Goal: Task Accomplishment & Management: Manage account settings

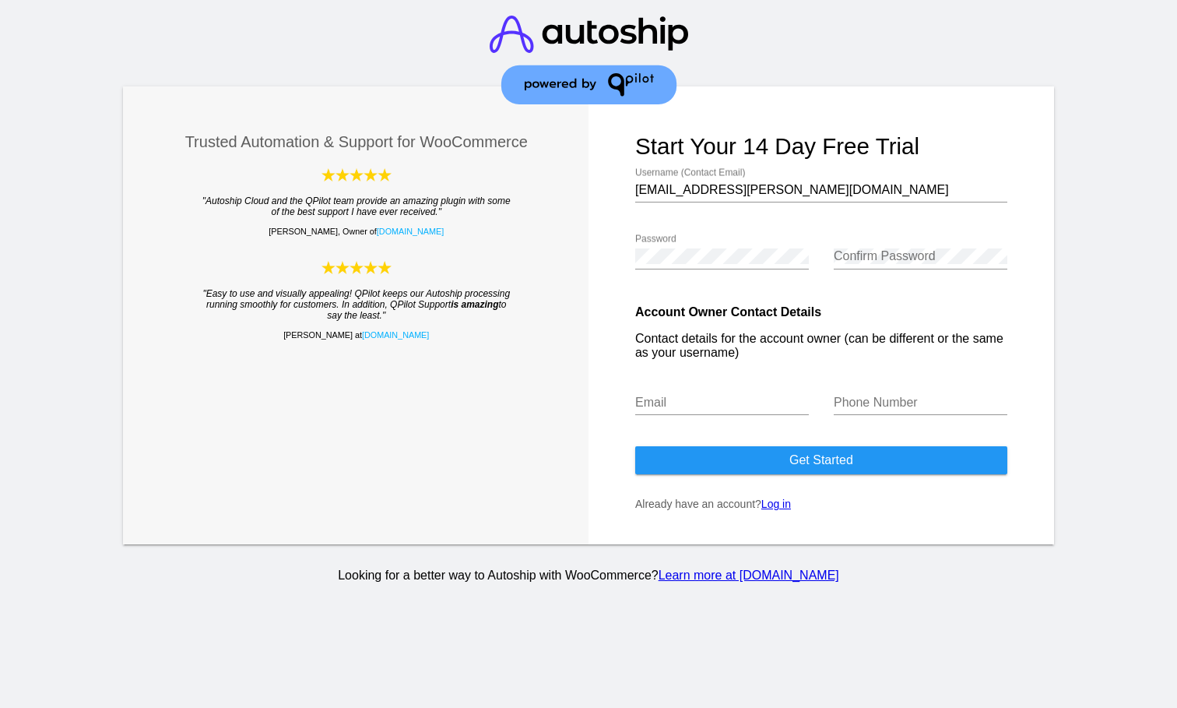
click at [785, 529] on form "Start your 14 day free trial [EMAIL_ADDRESS][PERSON_NAME][DOMAIN_NAME] Username…" at bounding box center [822, 315] width 466 height 458
click at [780, 510] on link "Log in" at bounding box center [777, 504] width 30 height 12
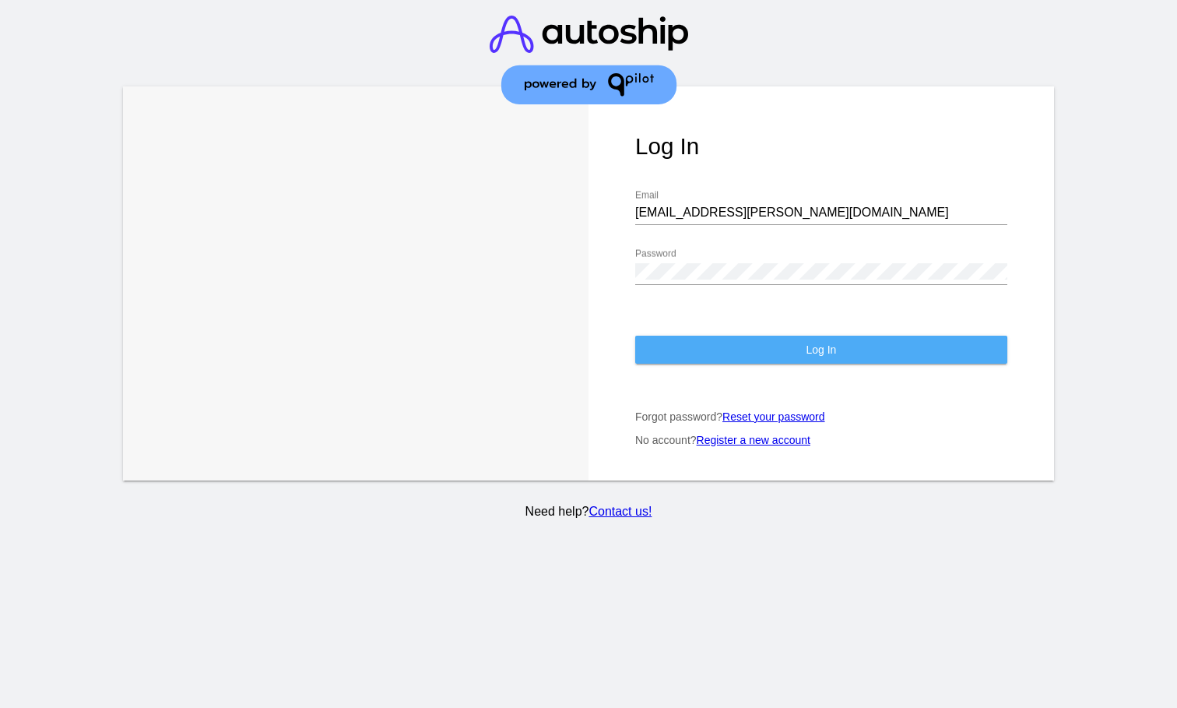
click at [743, 364] on button "Log In" at bounding box center [821, 350] width 372 height 28
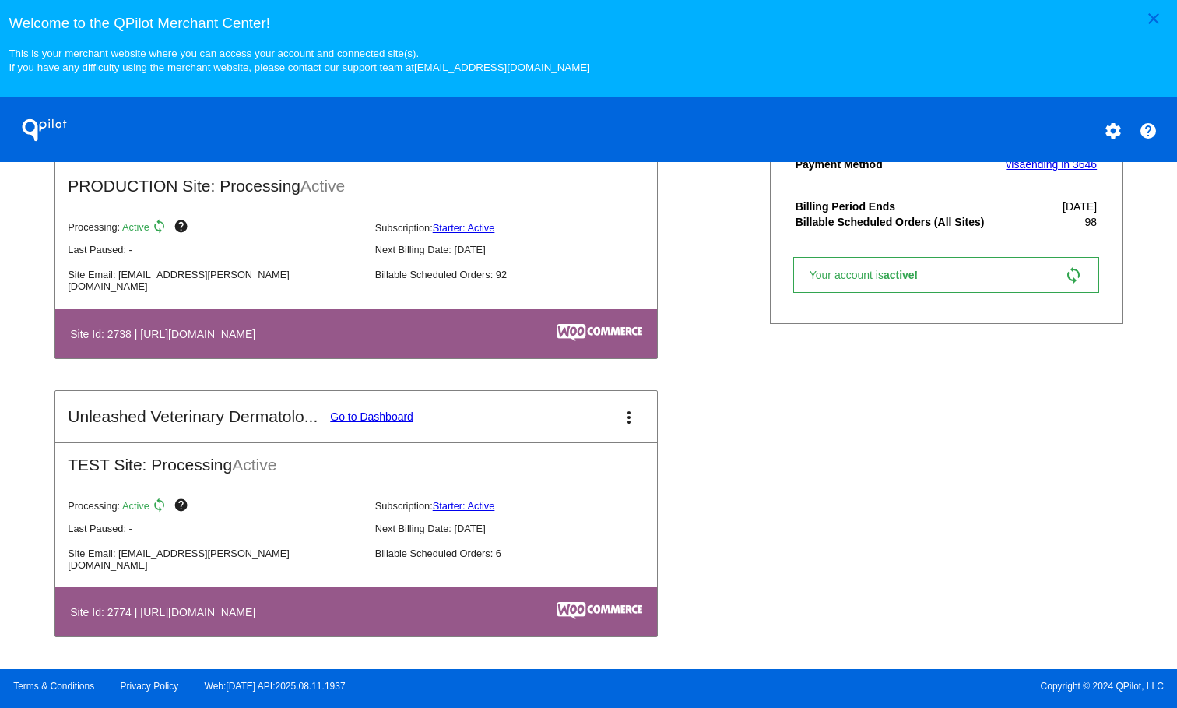
scroll to position [449, 0]
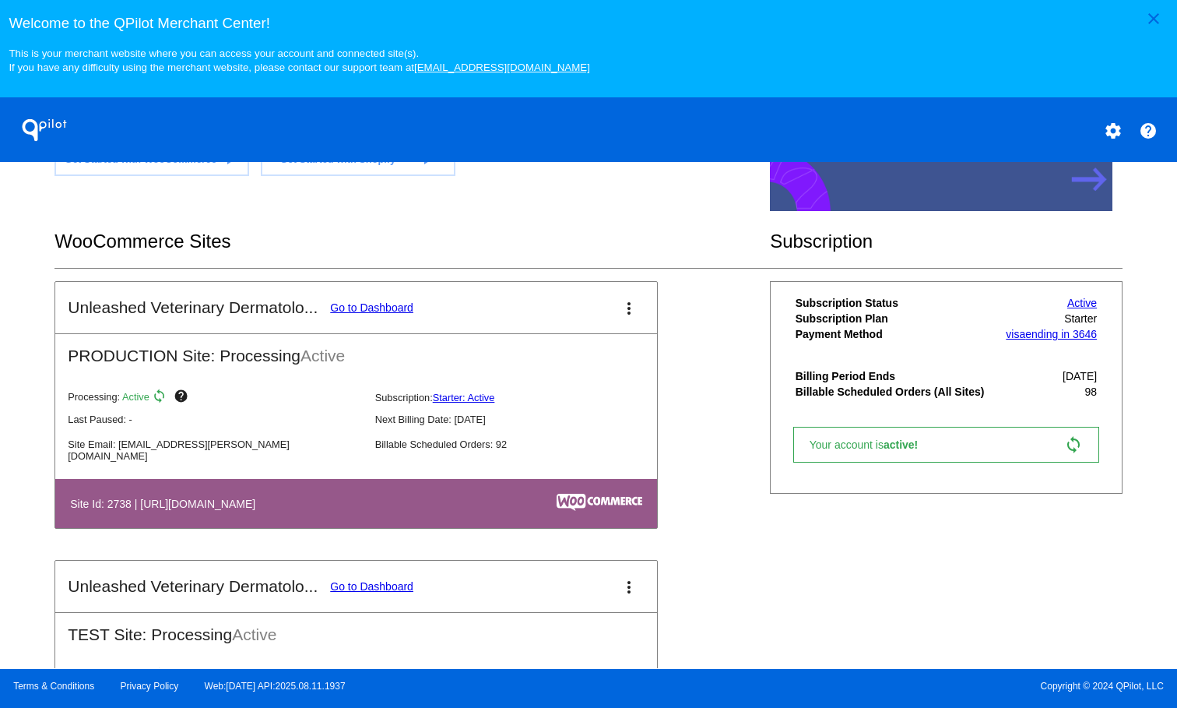
click at [389, 314] on link "Go to Dashboard" at bounding box center [371, 307] width 83 height 12
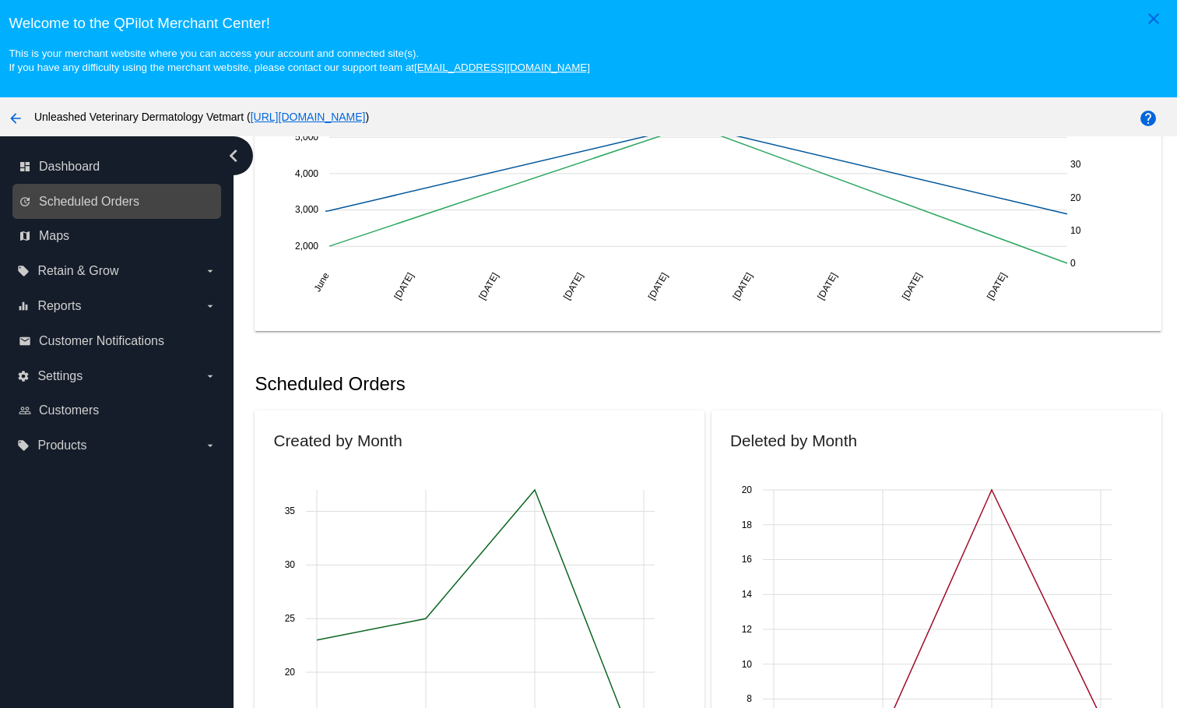
scroll to position [249, 0]
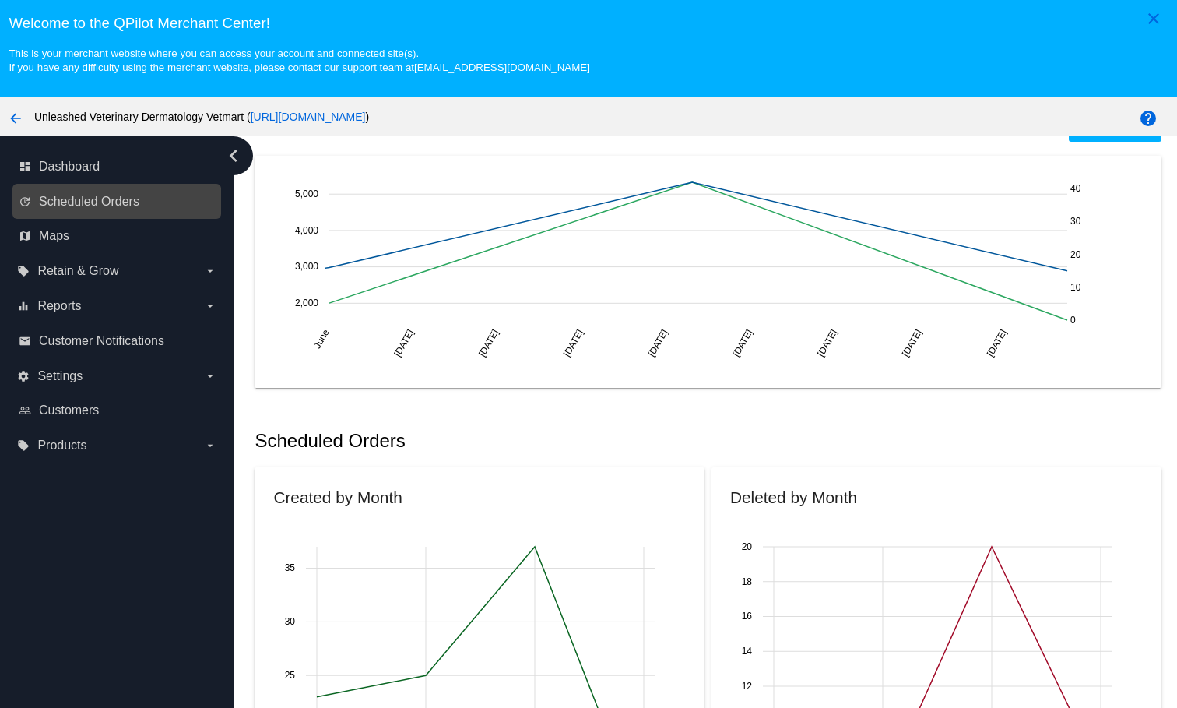
click at [98, 199] on link "update Scheduled Orders" at bounding box center [118, 201] width 198 height 25
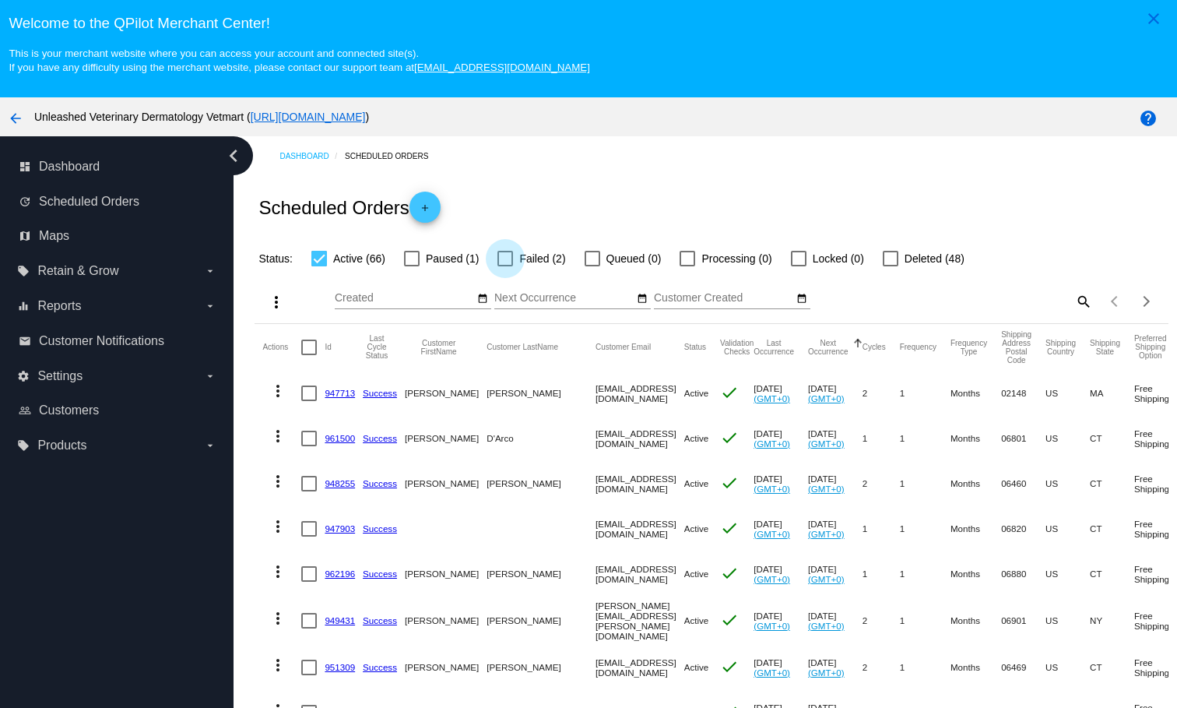
click at [534, 268] on span "Failed (2)" at bounding box center [542, 258] width 46 height 19
click at [505, 267] on input "Failed (2)" at bounding box center [505, 266] width 1 height 1
checkbox input "true"
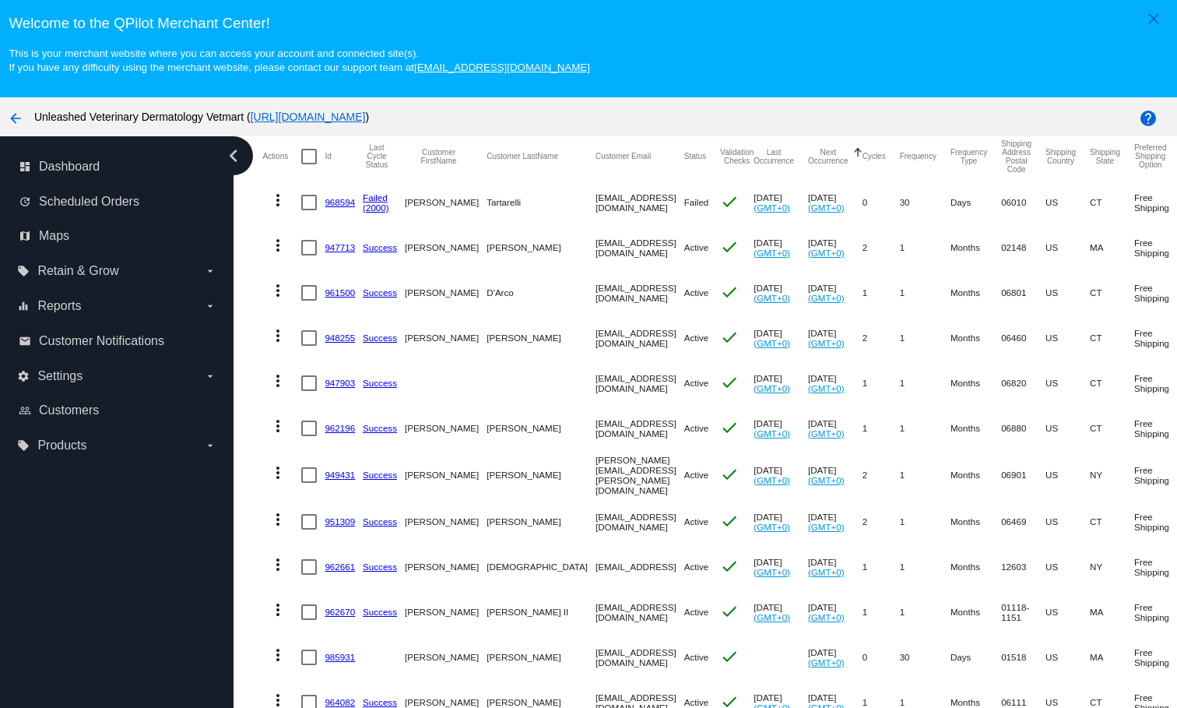
scroll to position [97, 0]
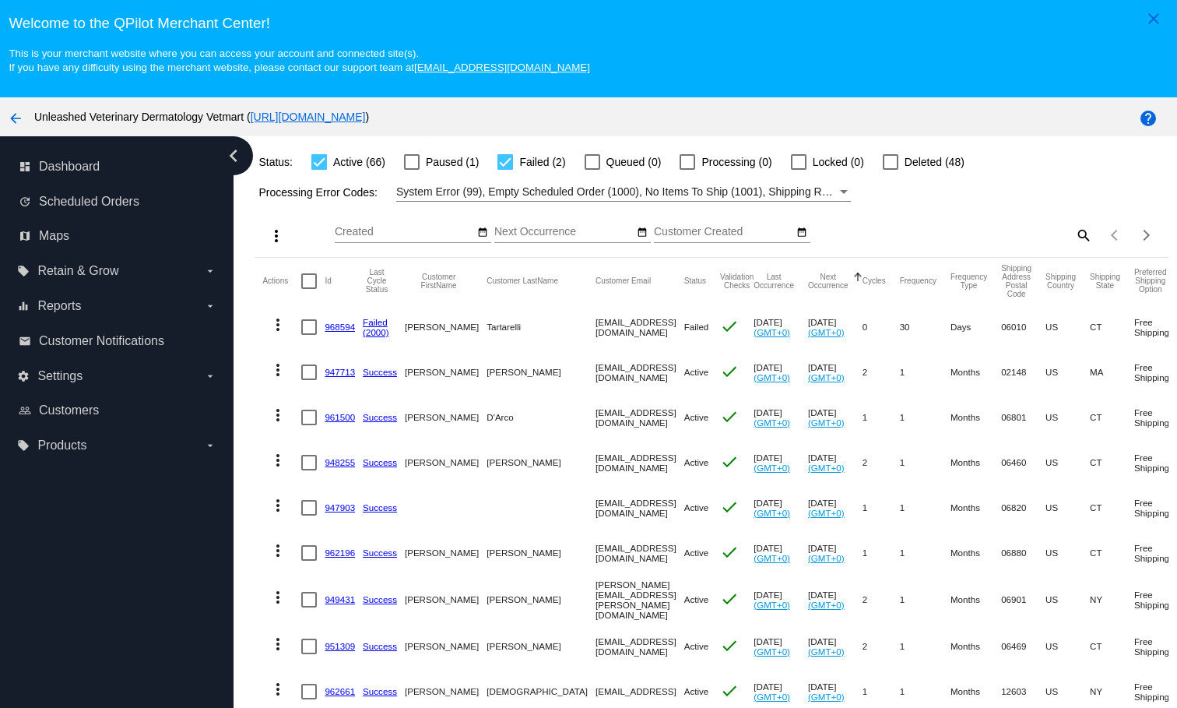
click at [338, 332] on link "968594" at bounding box center [340, 327] width 30 height 10
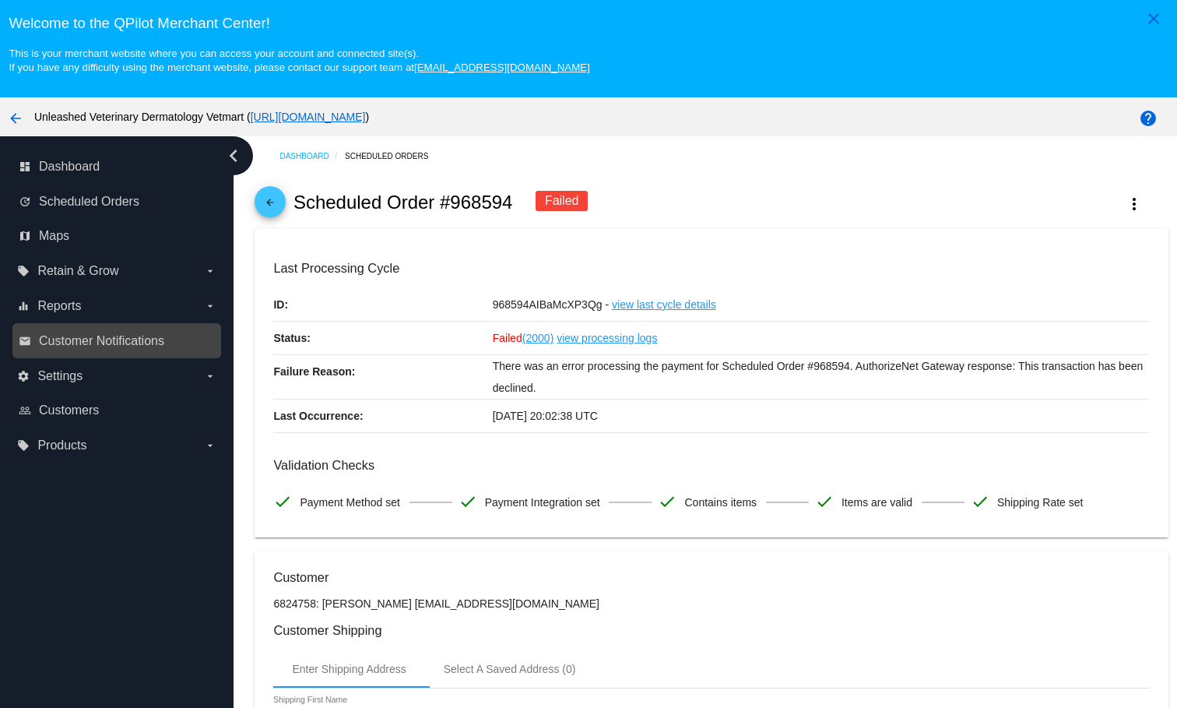
click at [171, 335] on link "email Customer Notifications" at bounding box center [118, 341] width 198 height 25
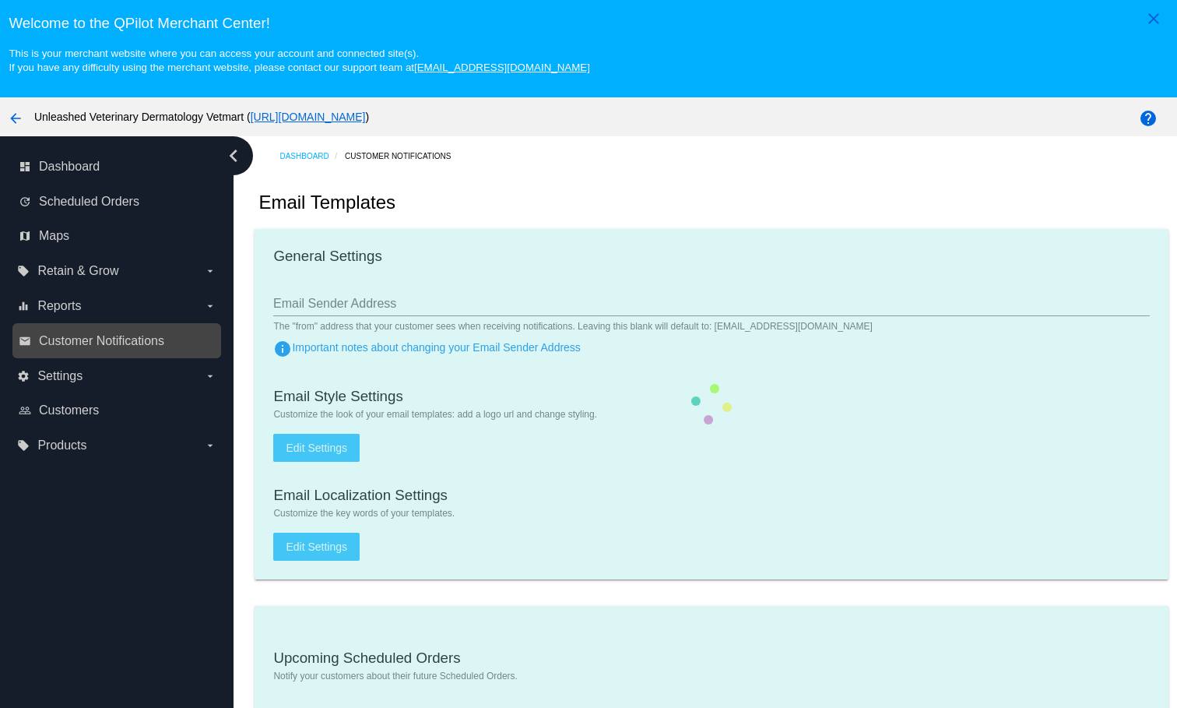
type input "1"
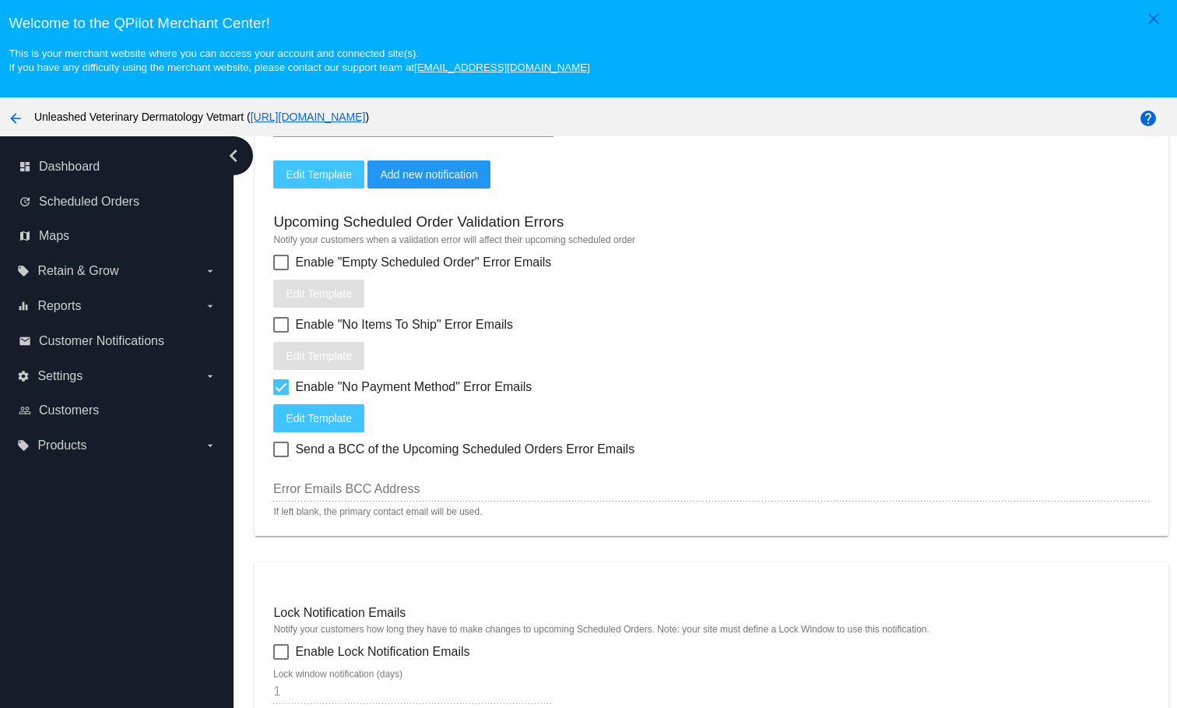
scroll to position [716, 0]
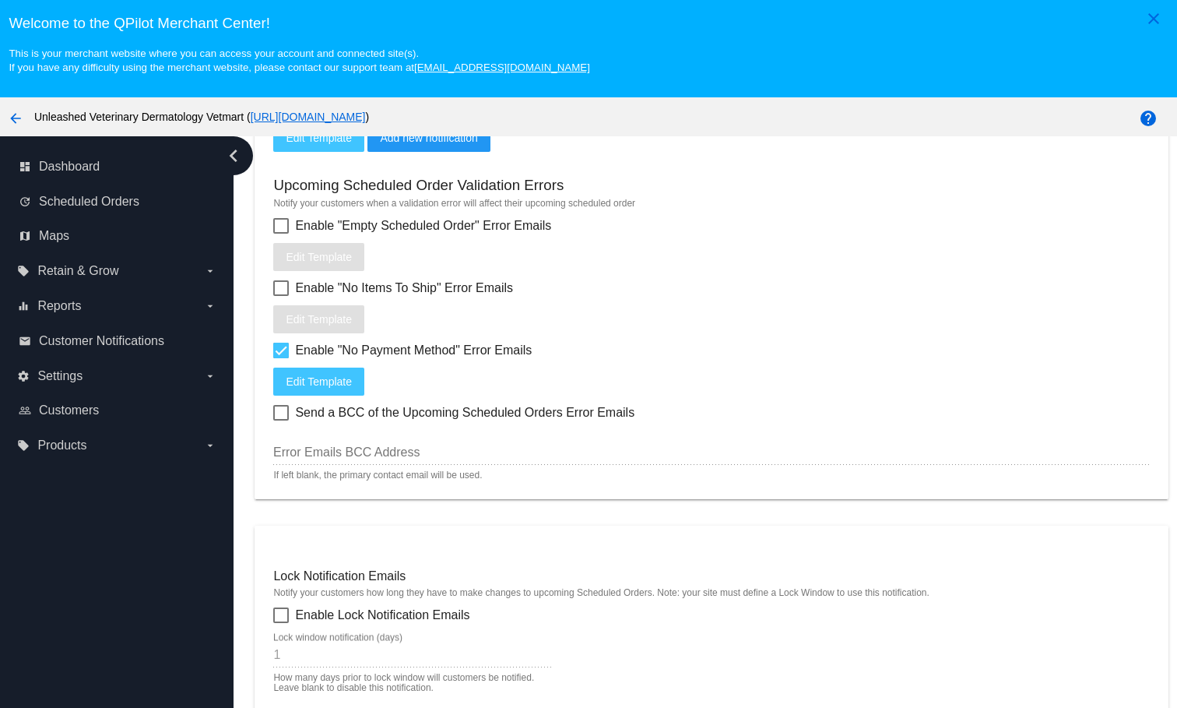
click at [280, 234] on div at bounding box center [281, 226] width 16 height 16
click at [280, 234] on input "Enable "Empty Scheduled Order" Error Emails" at bounding box center [280, 234] width 1 height 1
checkbox input "true"
click at [277, 296] on div at bounding box center [281, 288] width 16 height 16
click at [280, 297] on input "Enable "No Items To Ship" Error Emails" at bounding box center [280, 296] width 1 height 1
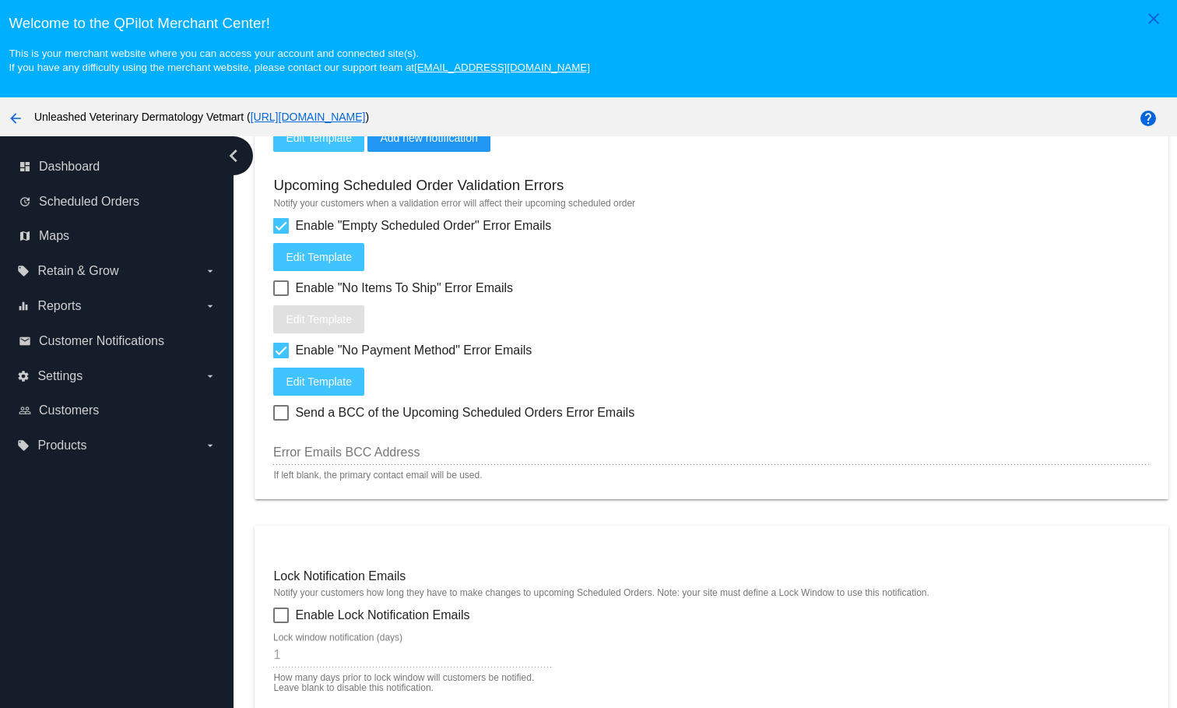
checkbox input "true"
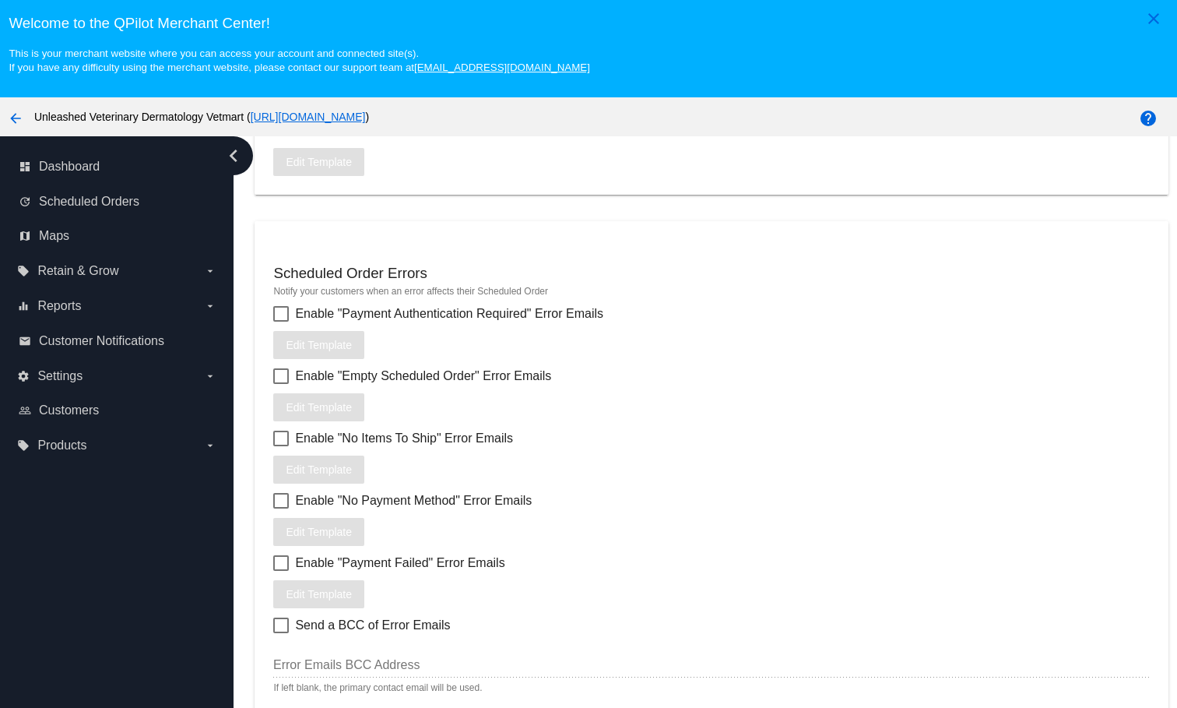
scroll to position [102, 0]
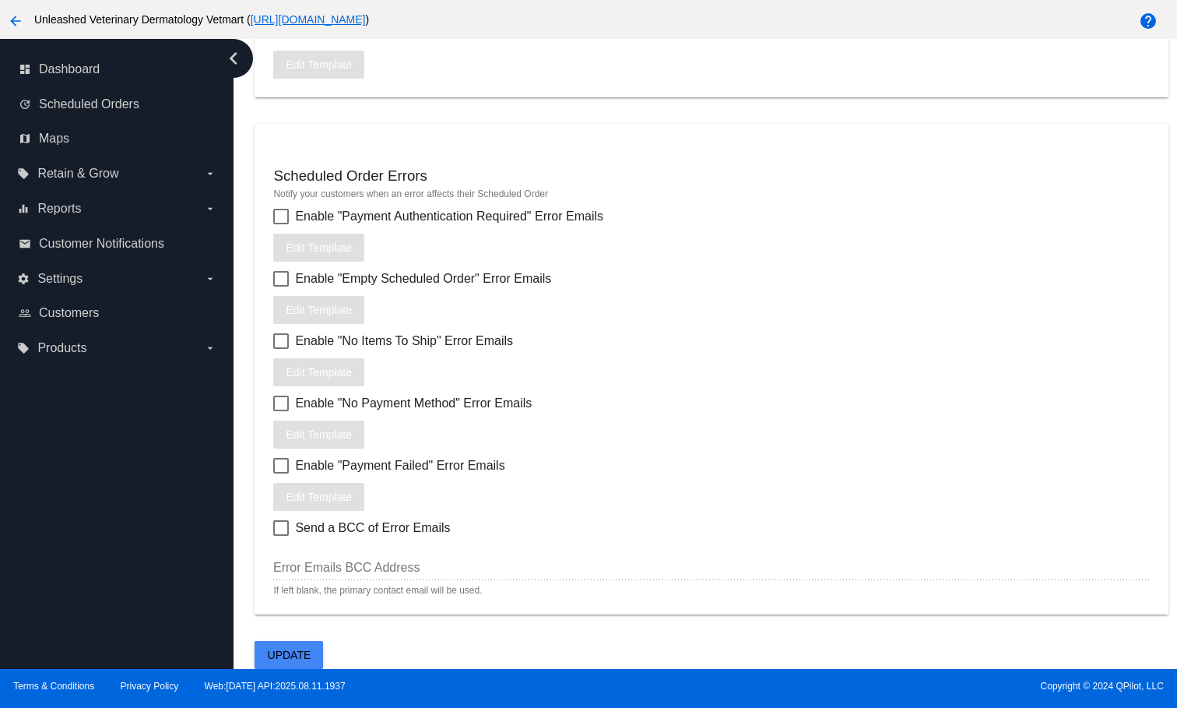
click at [280, 215] on div at bounding box center [281, 217] width 16 height 16
click at [280, 224] on input "Enable "Payment Authentication Required" Error Emails" at bounding box center [280, 224] width 1 height 1
checkbox input "true"
click at [278, 271] on div at bounding box center [281, 279] width 16 height 16
click at [280, 287] on input "Enable "Empty Scheduled Order" Error Emails" at bounding box center [280, 287] width 1 height 1
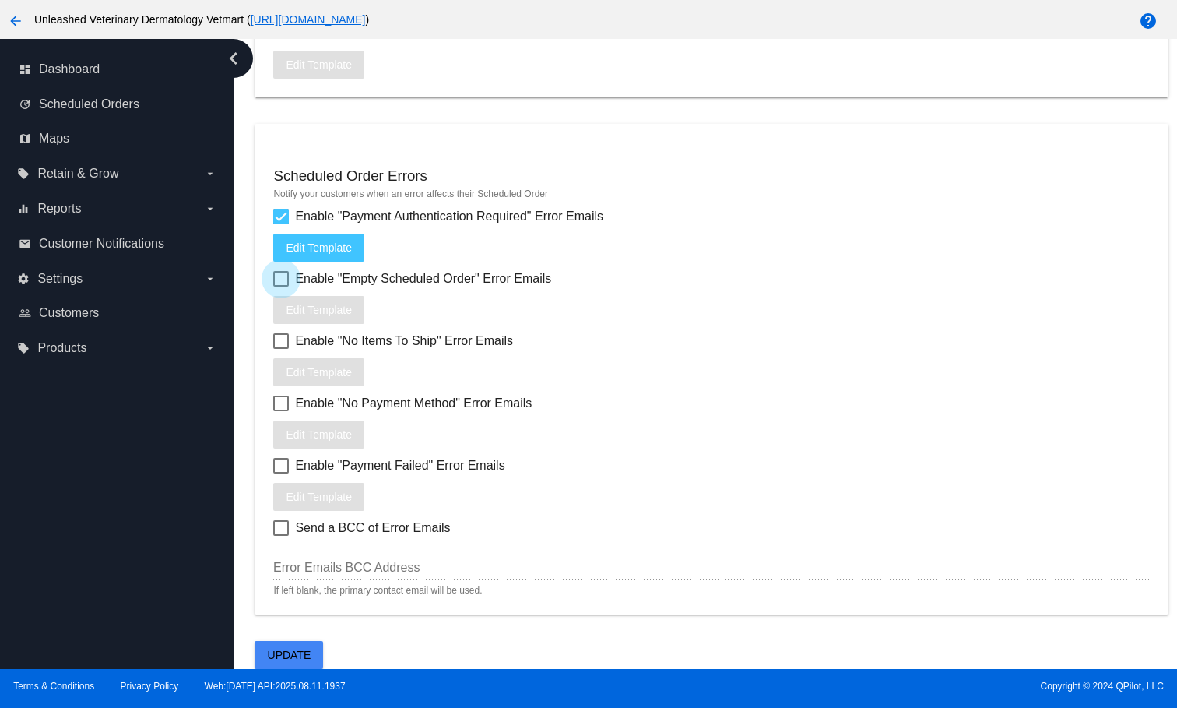
checkbox input "true"
click at [287, 333] on div at bounding box center [281, 341] width 16 height 16
click at [281, 349] on input "Enable "No Items To Ship" Error Emails" at bounding box center [280, 349] width 1 height 1
checkbox input "true"
click at [273, 403] on mat-card "Scheduled Order Errors Notify your customers when an error affects their Schedu…" at bounding box center [711, 369] width 913 height 491
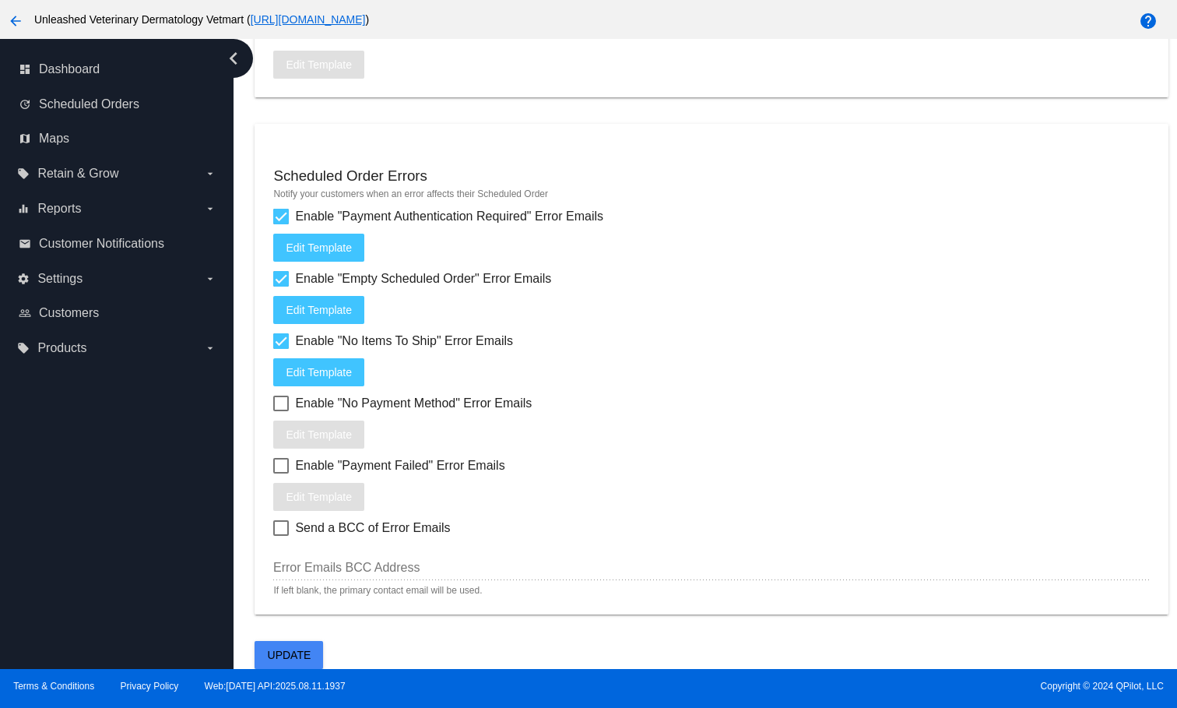
click at [279, 400] on div at bounding box center [281, 404] width 16 height 16
click at [280, 411] on input "Enable "No Payment Method" Error Emails" at bounding box center [280, 411] width 1 height 1
checkbox input "true"
click at [282, 458] on div at bounding box center [281, 466] width 16 height 16
click at [281, 473] on input "Enable "Payment Failed" Error Emails" at bounding box center [280, 473] width 1 height 1
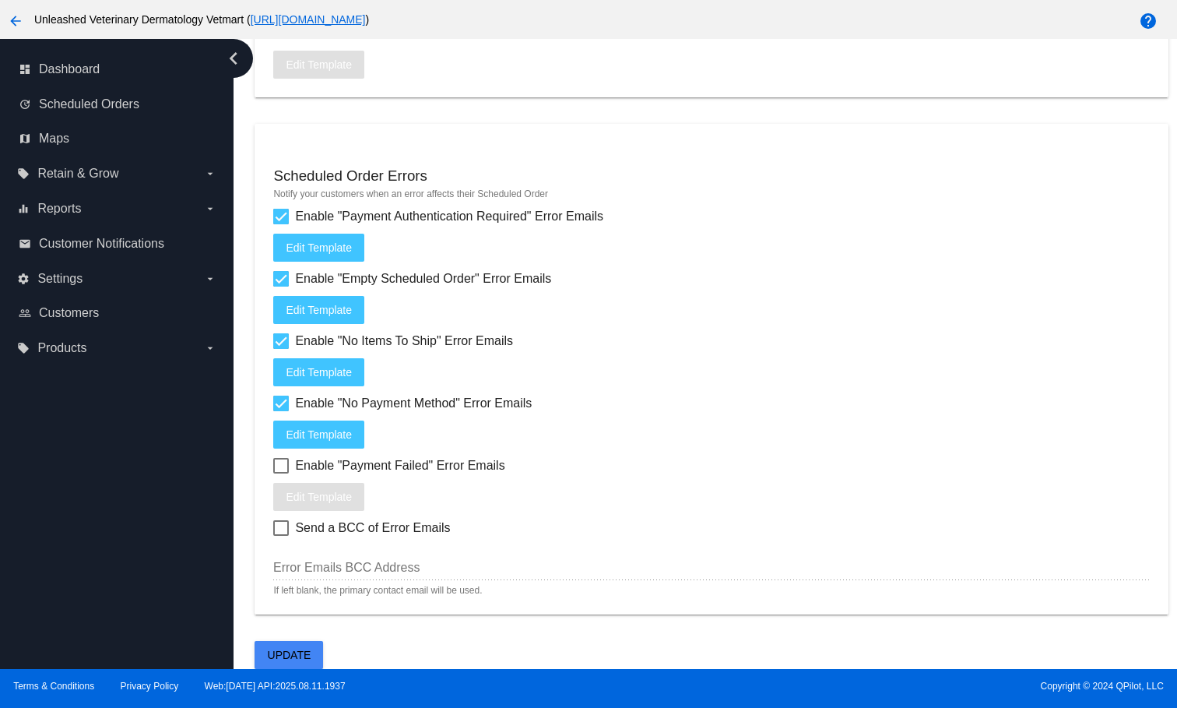
checkbox input "true"
click at [306, 655] on span "Update" at bounding box center [290, 655] width 44 height 12
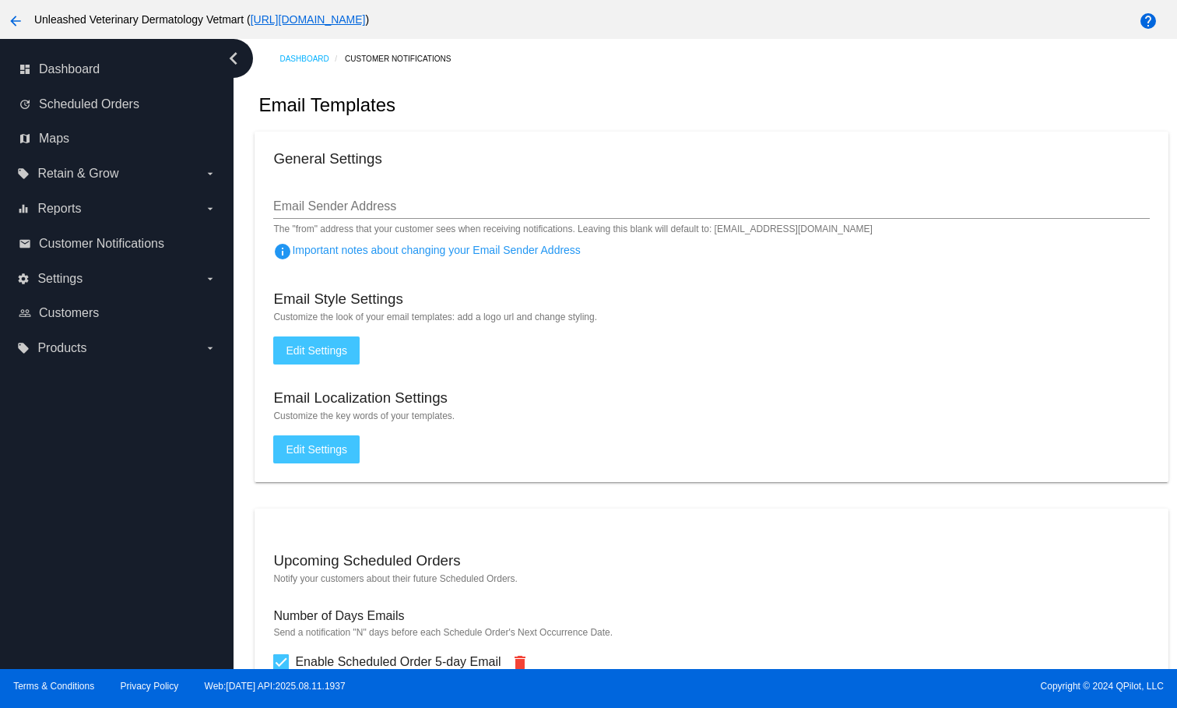
scroll to position [0, 0]
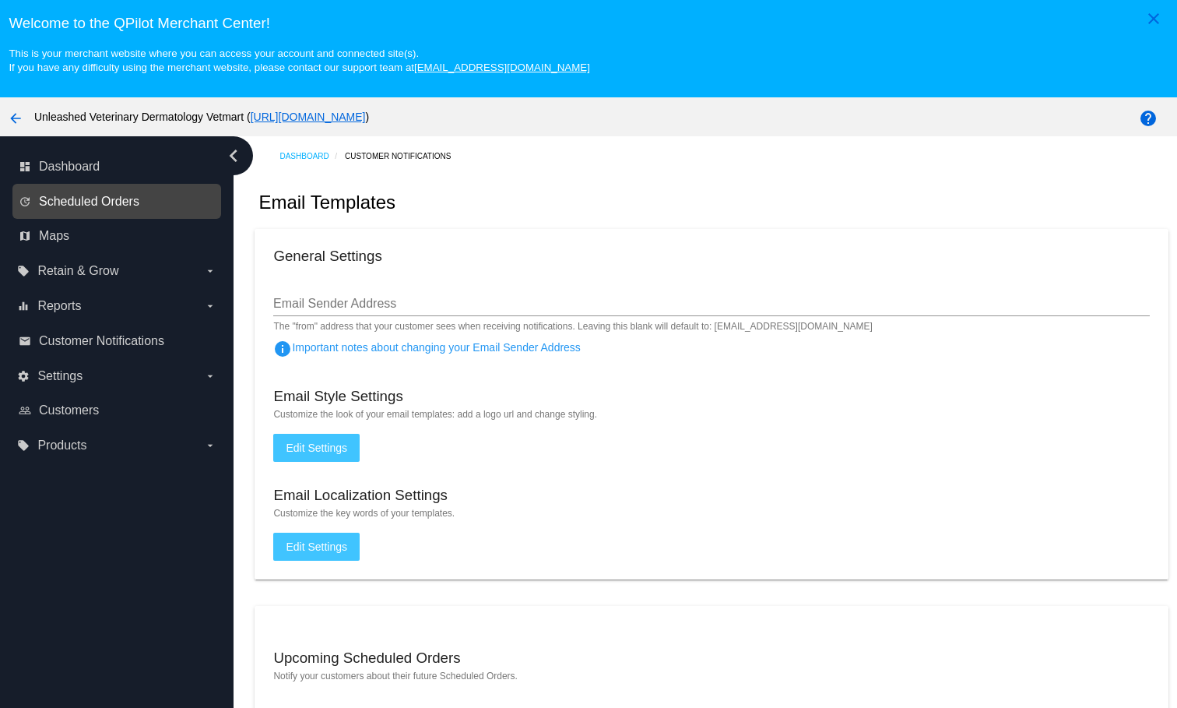
click at [99, 209] on span "Scheduled Orders" at bounding box center [89, 202] width 100 height 14
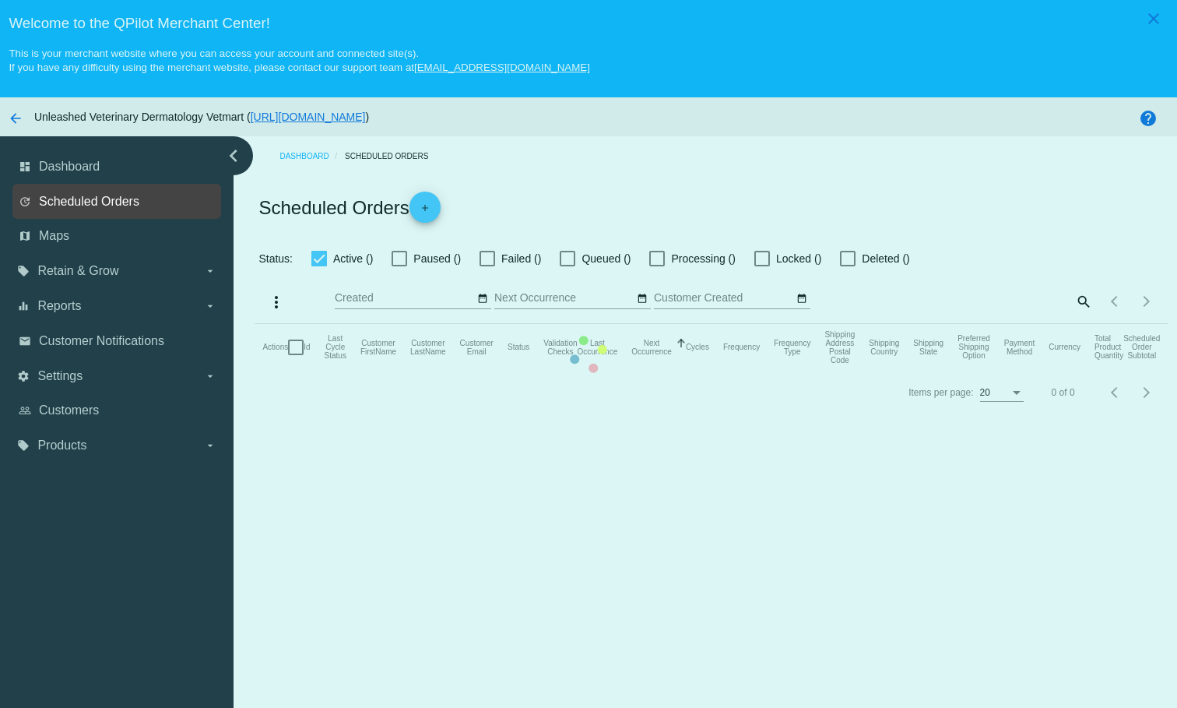
checkbox input "true"
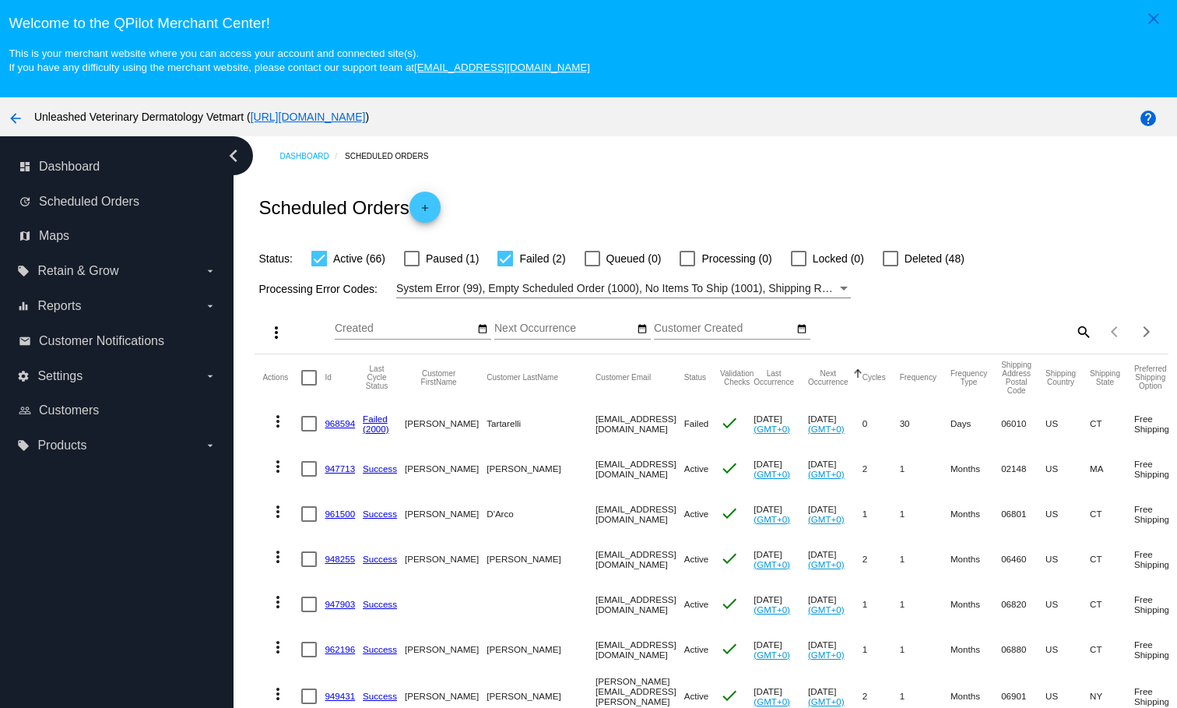
drag, startPoint x: 590, startPoint y: 435, endPoint x: 506, endPoint y: 434, distance: 84.1
click at [506, 434] on mat-row "more_vert 968594 Failed (2000) [PERSON_NAME] [EMAIL_ADDRESS][DOMAIN_NAME] Faile…" at bounding box center [839, 423] width 1155 height 45
copy mat-row "[EMAIL_ADDRESS][DOMAIN_NAME]"
click at [322, 266] on div at bounding box center [319, 259] width 16 height 16
click at [319, 267] on input "Active (66)" at bounding box center [318, 266] width 1 height 1
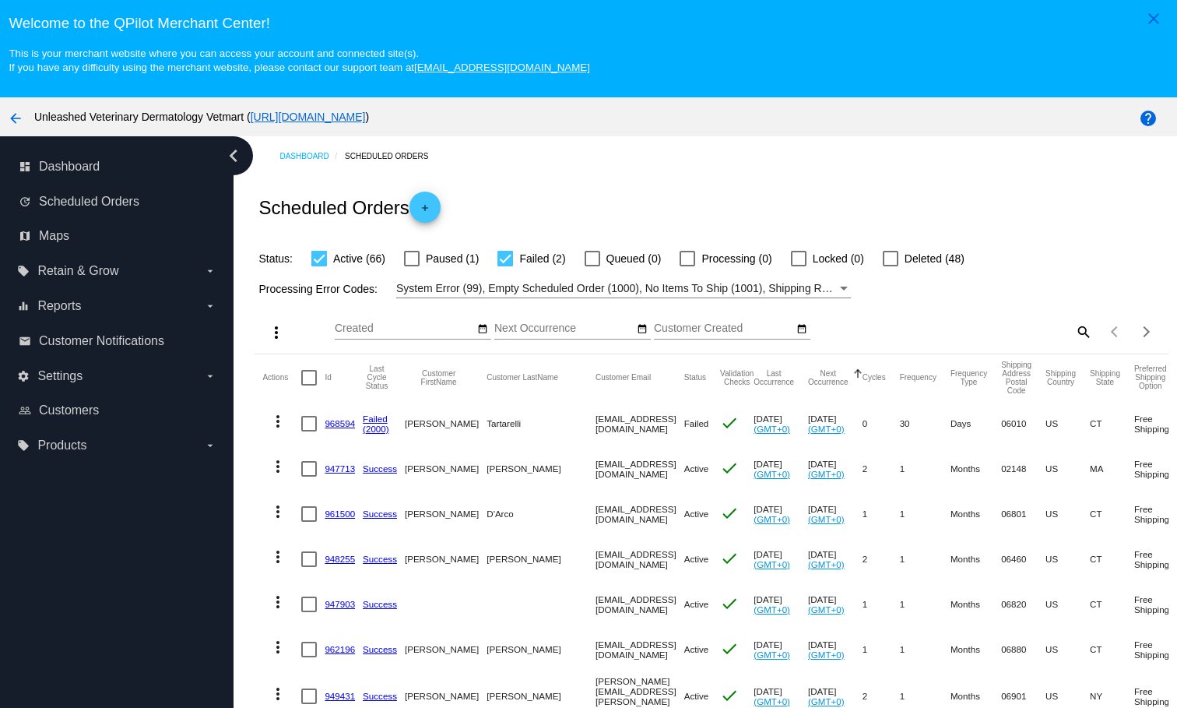
checkbox input "false"
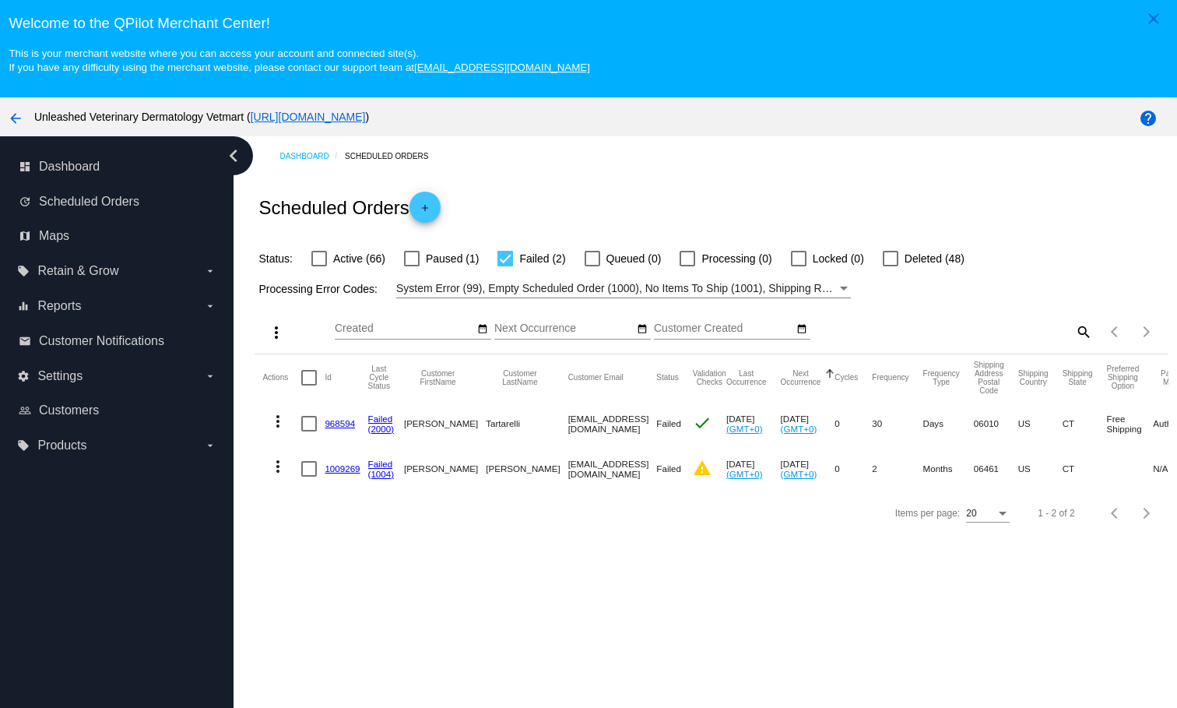
click at [350, 473] on link "1009269" at bounding box center [342, 468] width 35 height 10
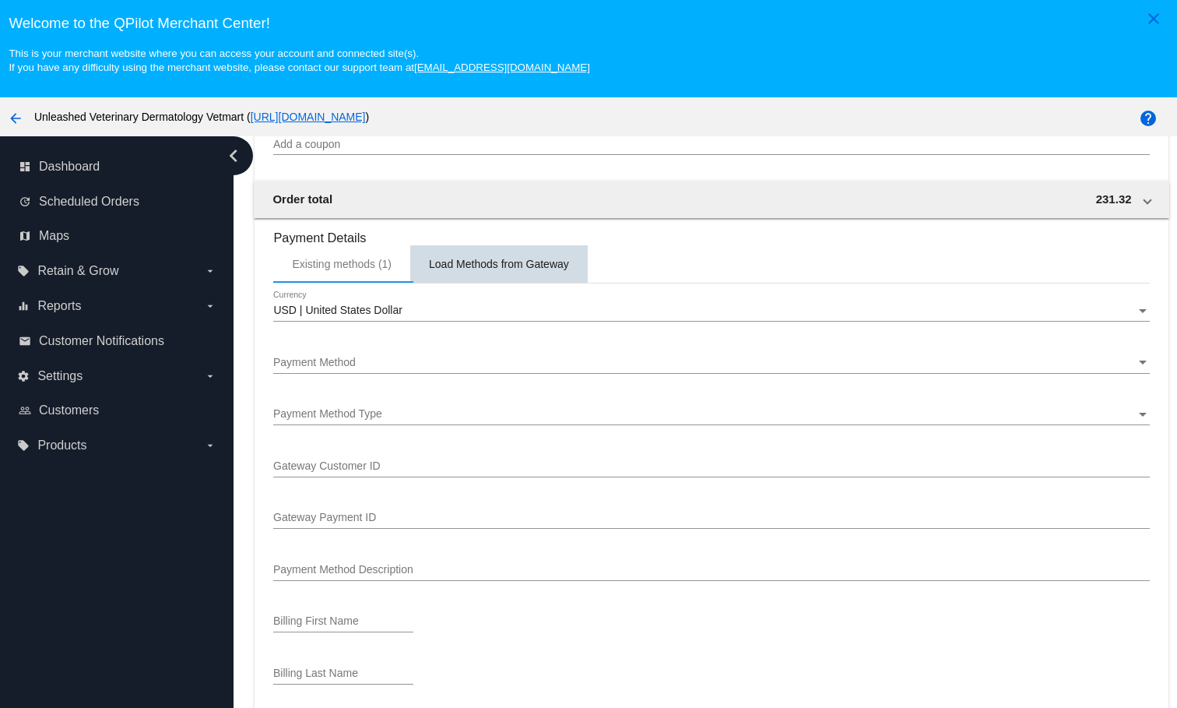
click at [475, 270] on div "Load Methods from Gateway" at bounding box center [499, 264] width 140 height 12
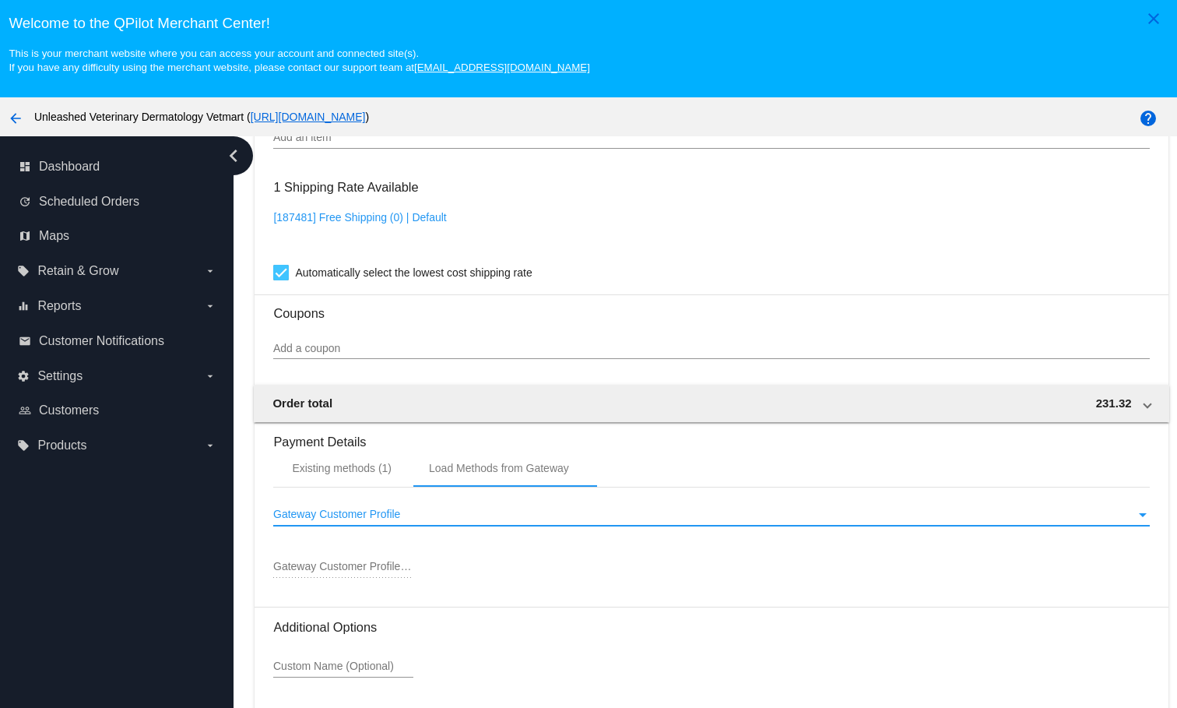
click at [396, 520] on span "Gateway Customer Profile" at bounding box center [336, 514] width 127 height 12
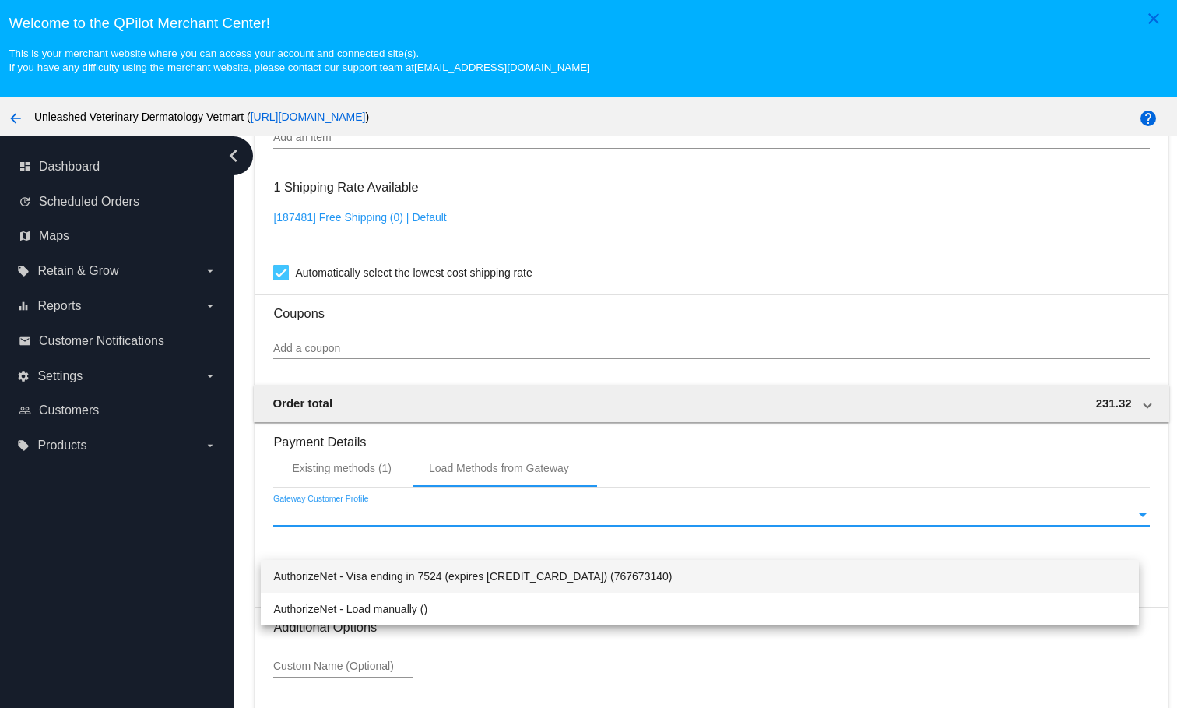
click at [385, 579] on span "AuthorizeNet - Visa ending in 7524 (expires [CREDIT_CARD_DATA]) (767673140)" at bounding box center [699, 576] width 853 height 33
type input "767673140"
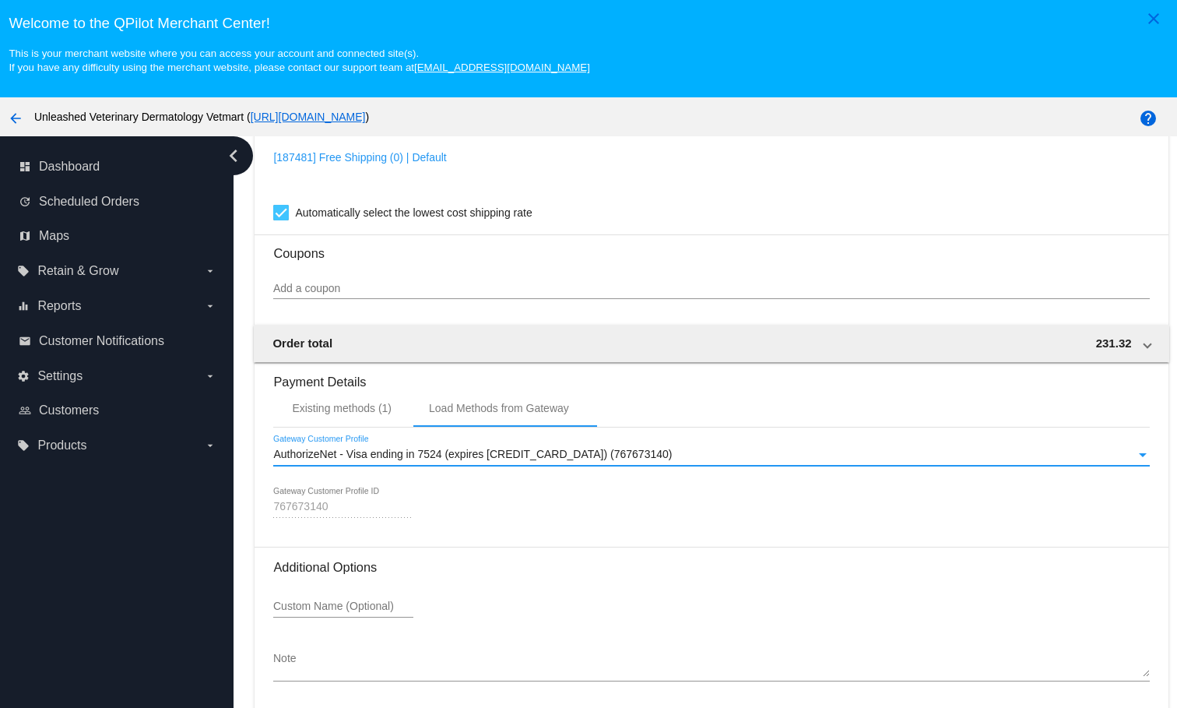
scroll to position [102, 0]
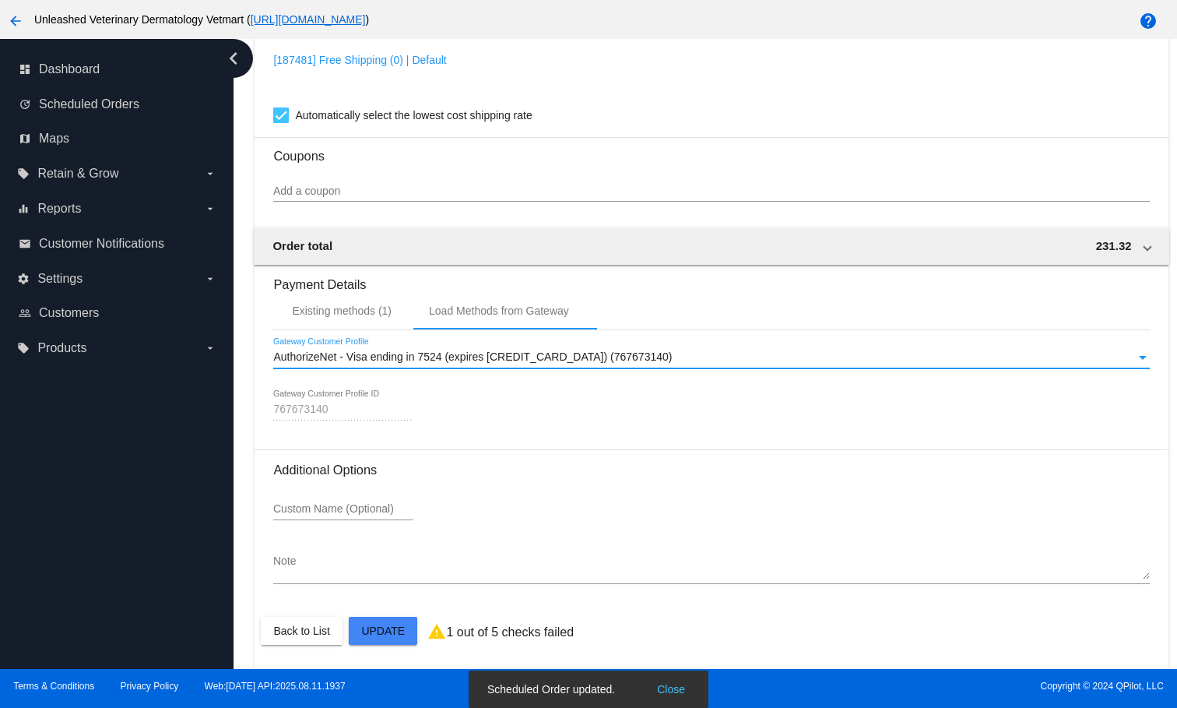
click at [406, 354] on span "AuthorizeNet - Visa ending in 7524 (expires [CREDIT_CARD_DATA]) (767673140)" at bounding box center [472, 356] width 399 height 12
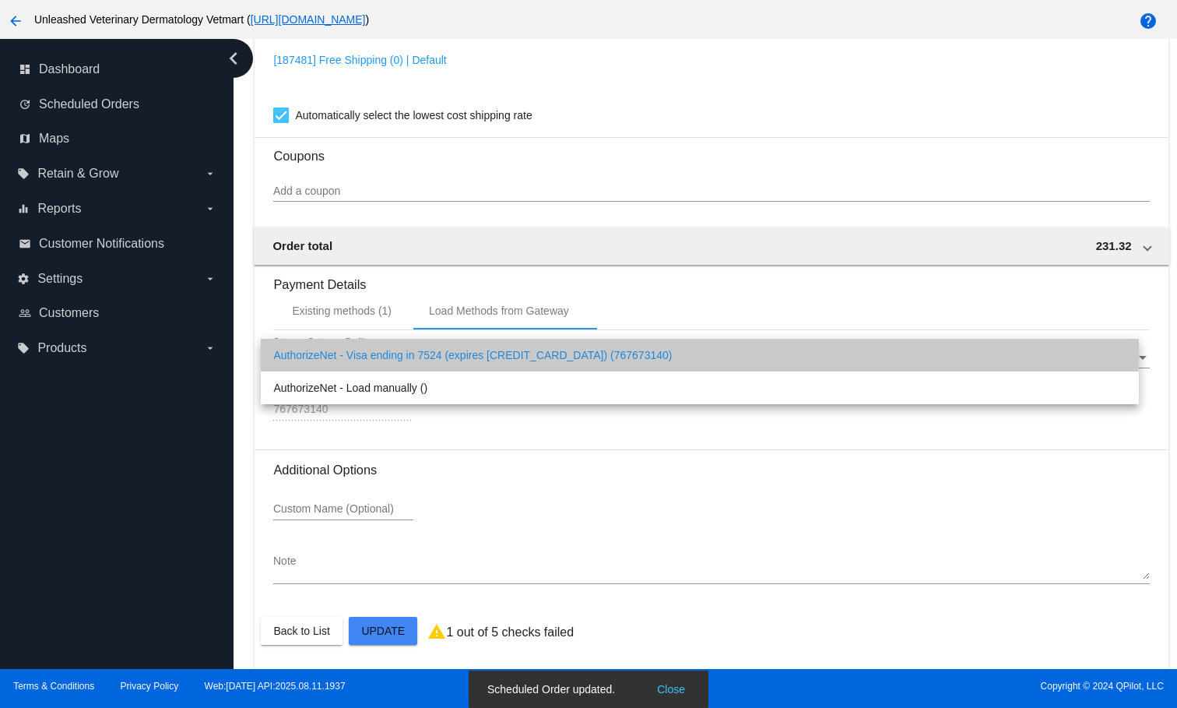
click at [389, 348] on span "AuthorizeNet - Visa ending in 7524 (expires [CREDIT_CARD_DATA]) (767673140)" at bounding box center [699, 355] width 853 height 33
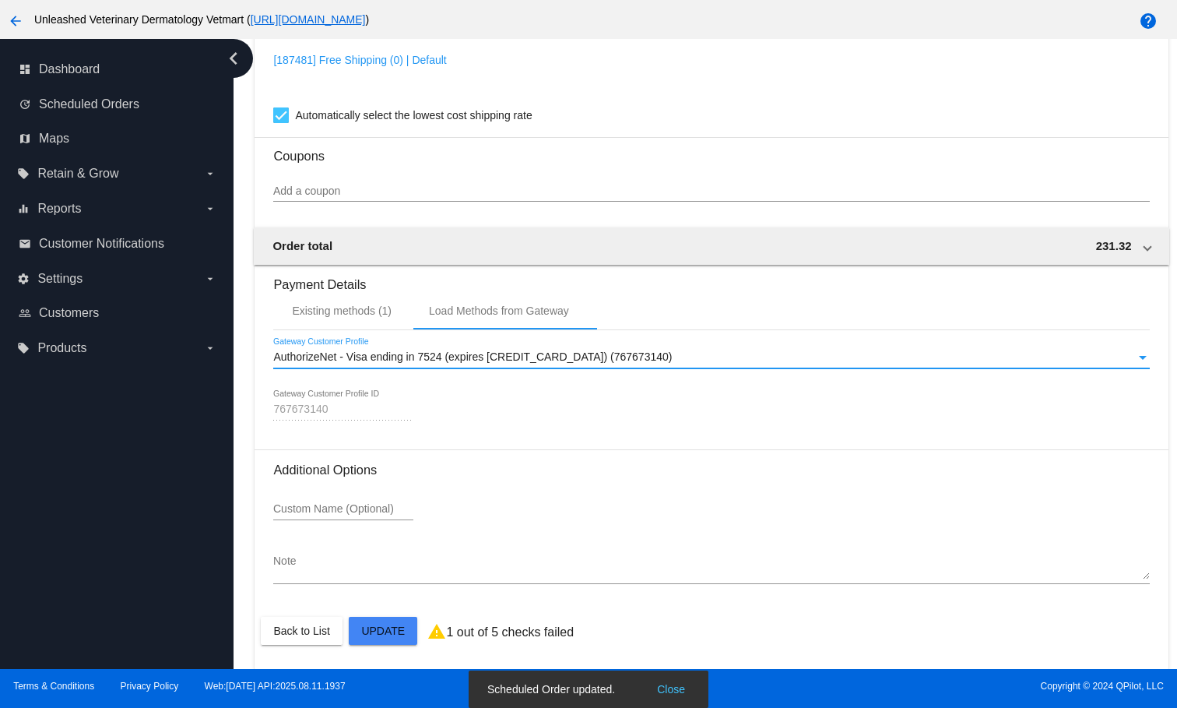
click at [357, 399] on div "767673140 Gateway Customer Profile ID" at bounding box center [343, 405] width 140 height 30
click at [306, 415] on div "767673140 Gateway Customer Profile ID" at bounding box center [343, 405] width 140 height 30
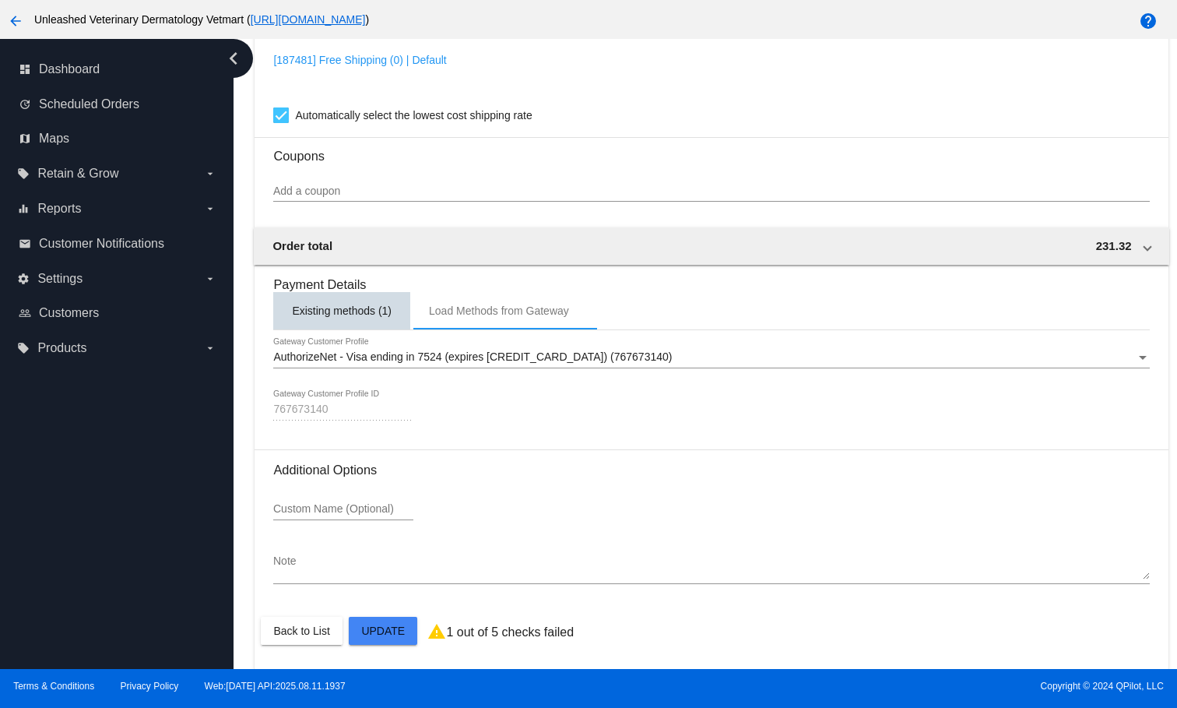
click at [336, 309] on div "Existing methods (1)" at bounding box center [342, 310] width 100 height 12
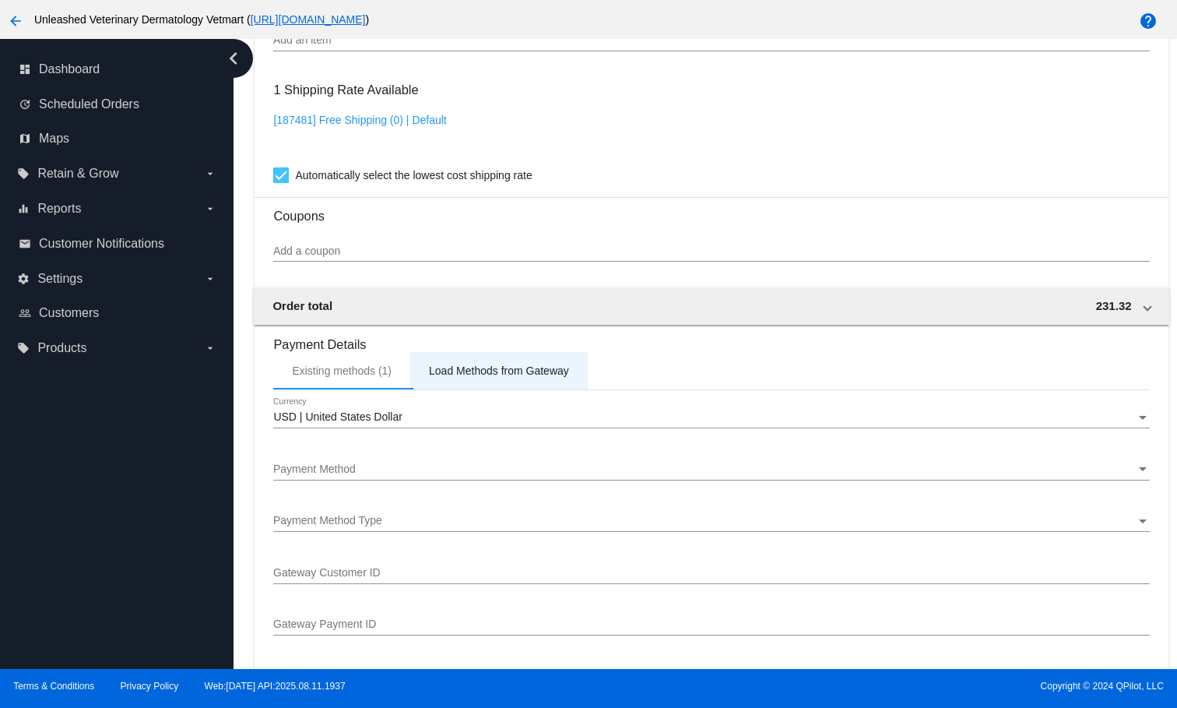
click at [474, 389] on div "Load Methods from Gateway" at bounding box center [499, 370] width 178 height 37
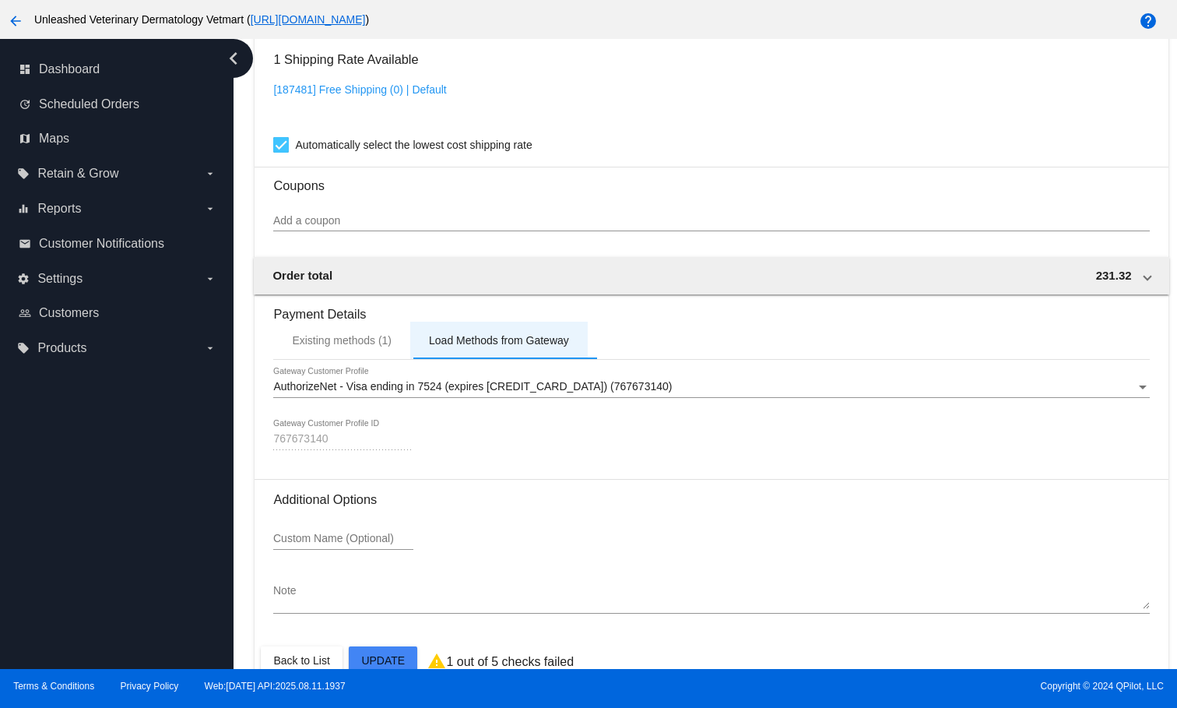
scroll to position [1441, 0]
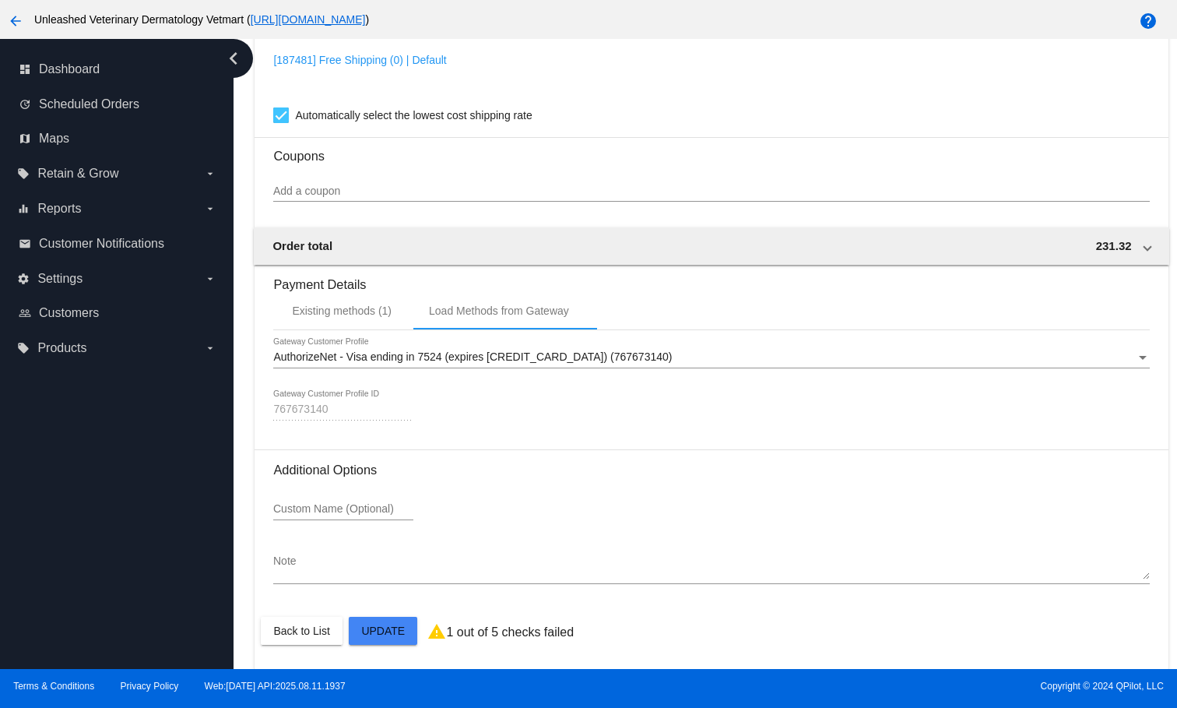
click at [433, 355] on span "AuthorizeNet - Visa ending in 7524 (expires [CREDIT_CARD_DATA]) (767673140)" at bounding box center [472, 356] width 399 height 12
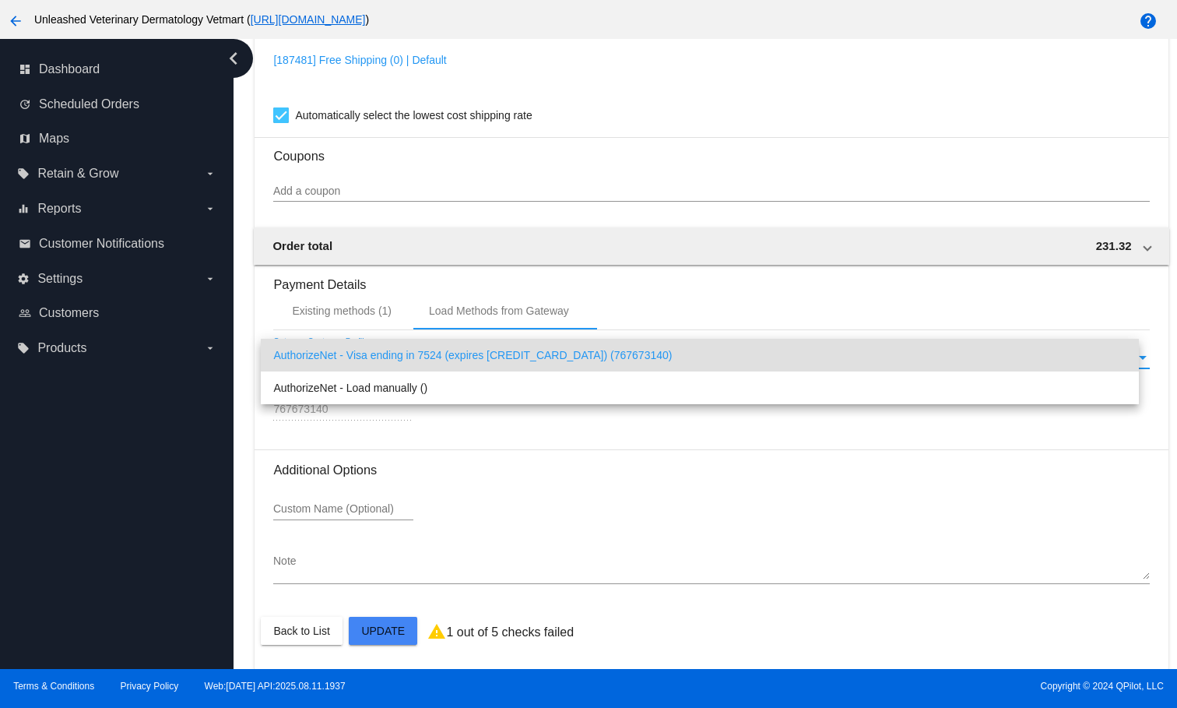
click at [414, 353] on span "AuthorizeNet - Visa ending in 7524 (expires [CREDIT_CARD_DATA]) (767673140)" at bounding box center [699, 355] width 853 height 33
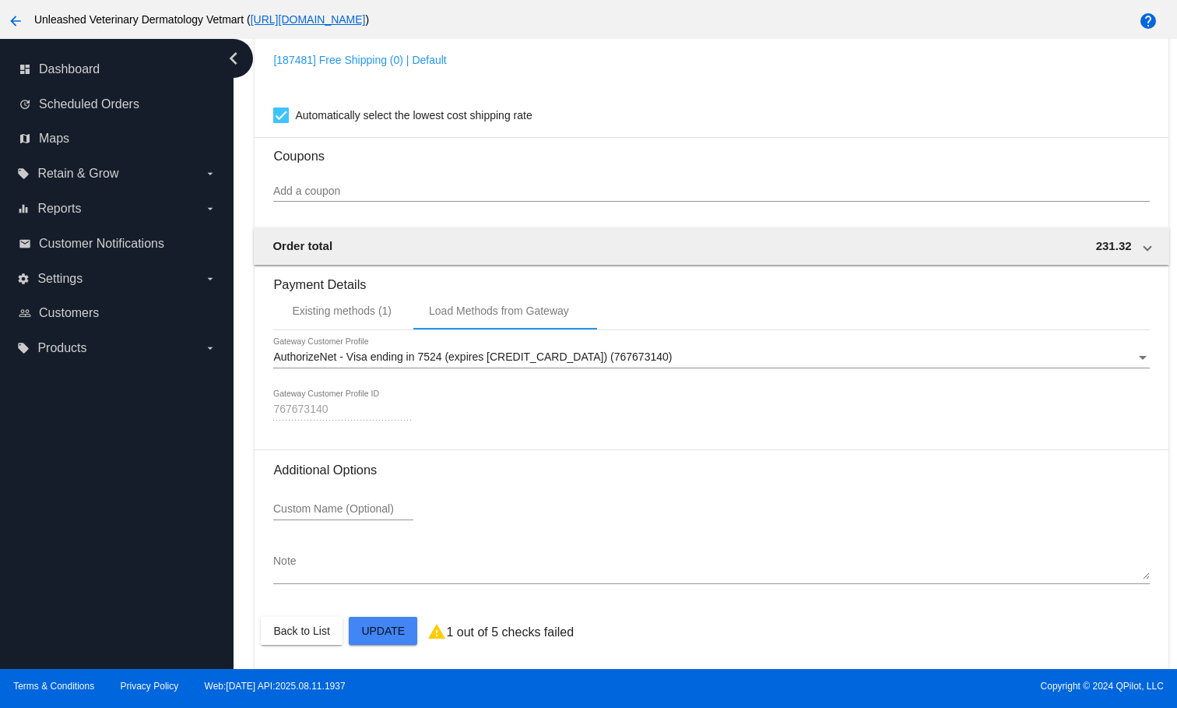
click at [327, 648] on mat-card-actions "Back to List Update" at bounding box center [711, 631] width 901 height 40
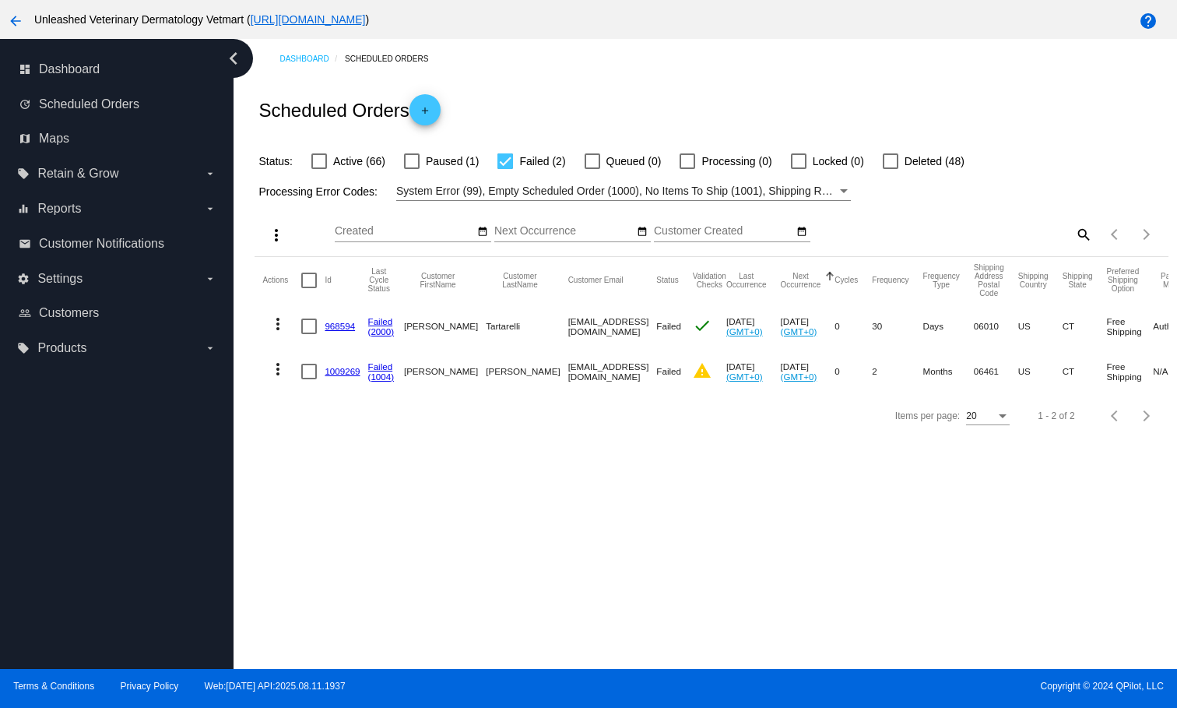
click at [347, 373] on link "1009269" at bounding box center [342, 371] width 35 height 10
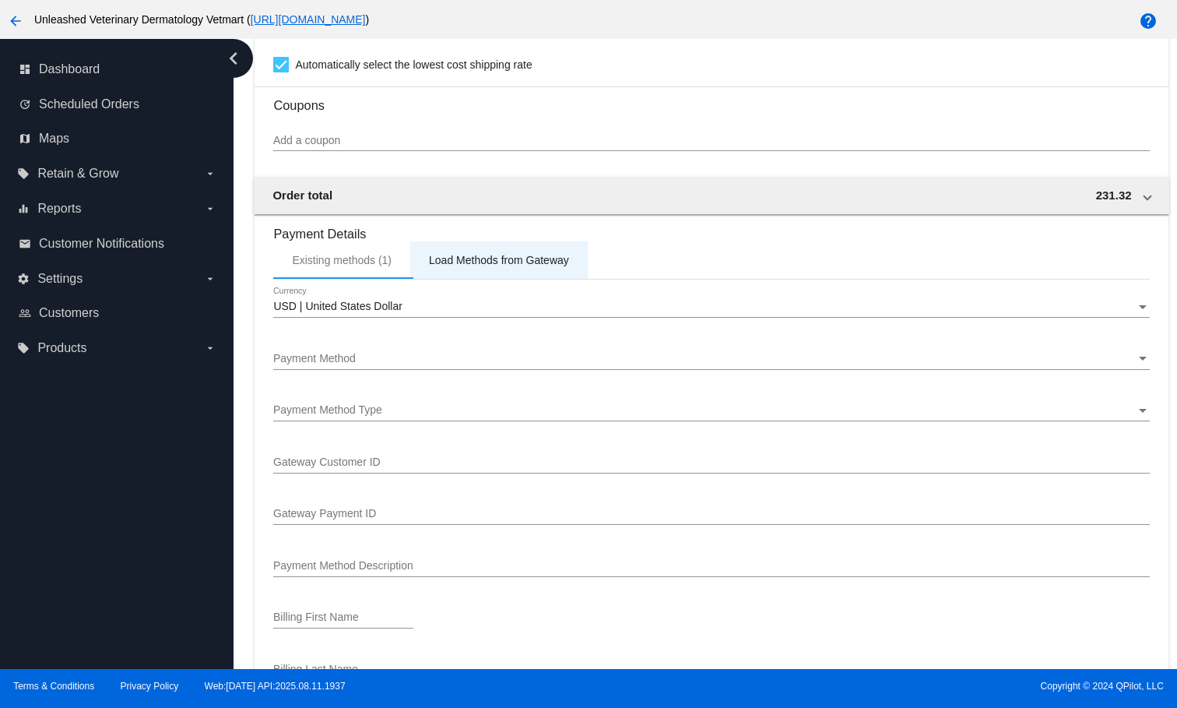
click at [461, 266] on div "Load Methods from Gateway" at bounding box center [499, 260] width 140 height 12
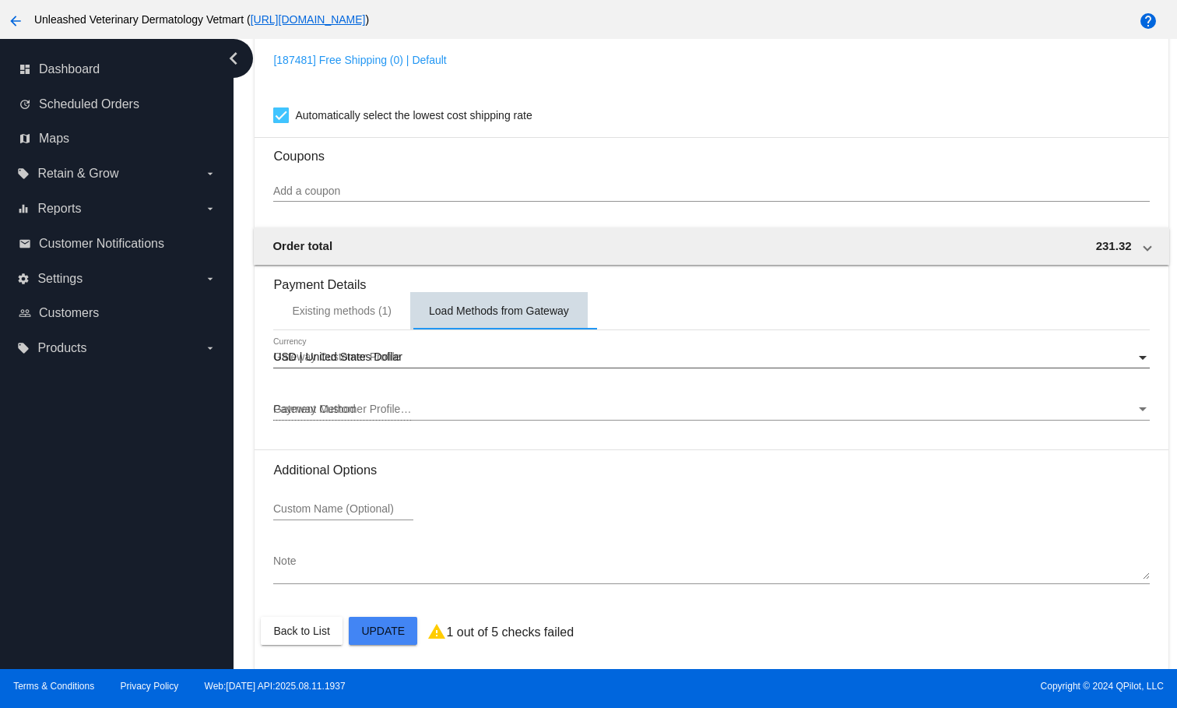
scroll to position [1322, 0]
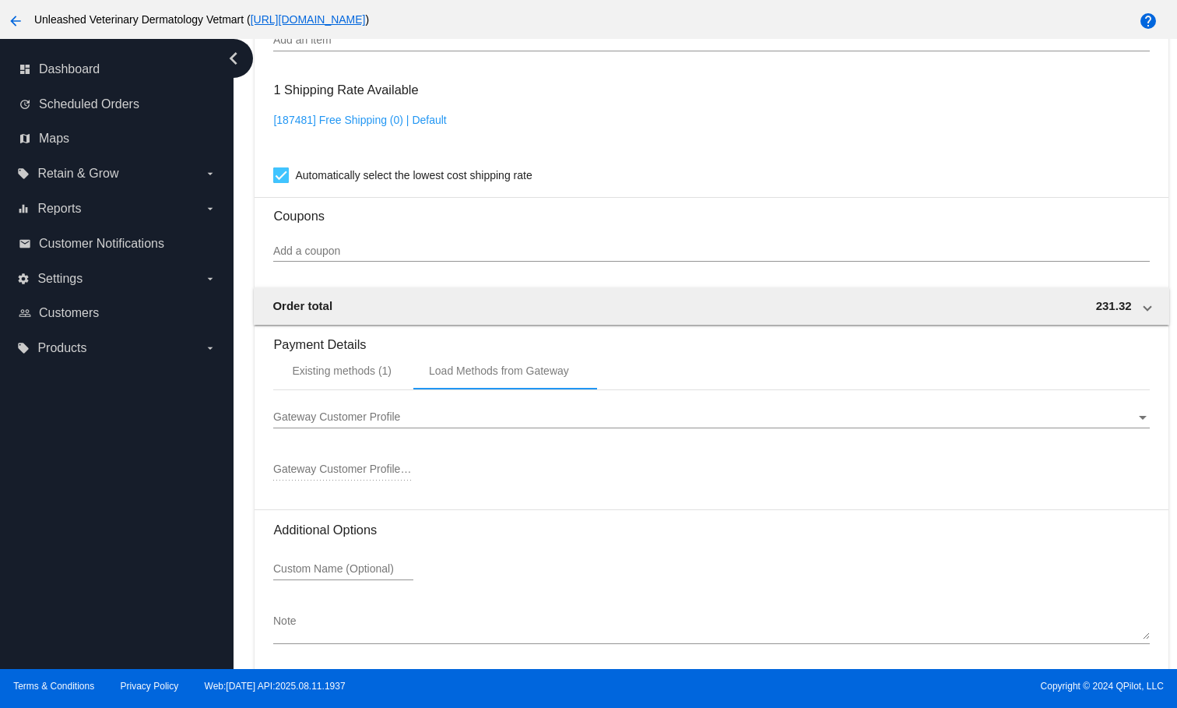
click at [396, 423] on span "Gateway Customer Profile" at bounding box center [336, 416] width 127 height 12
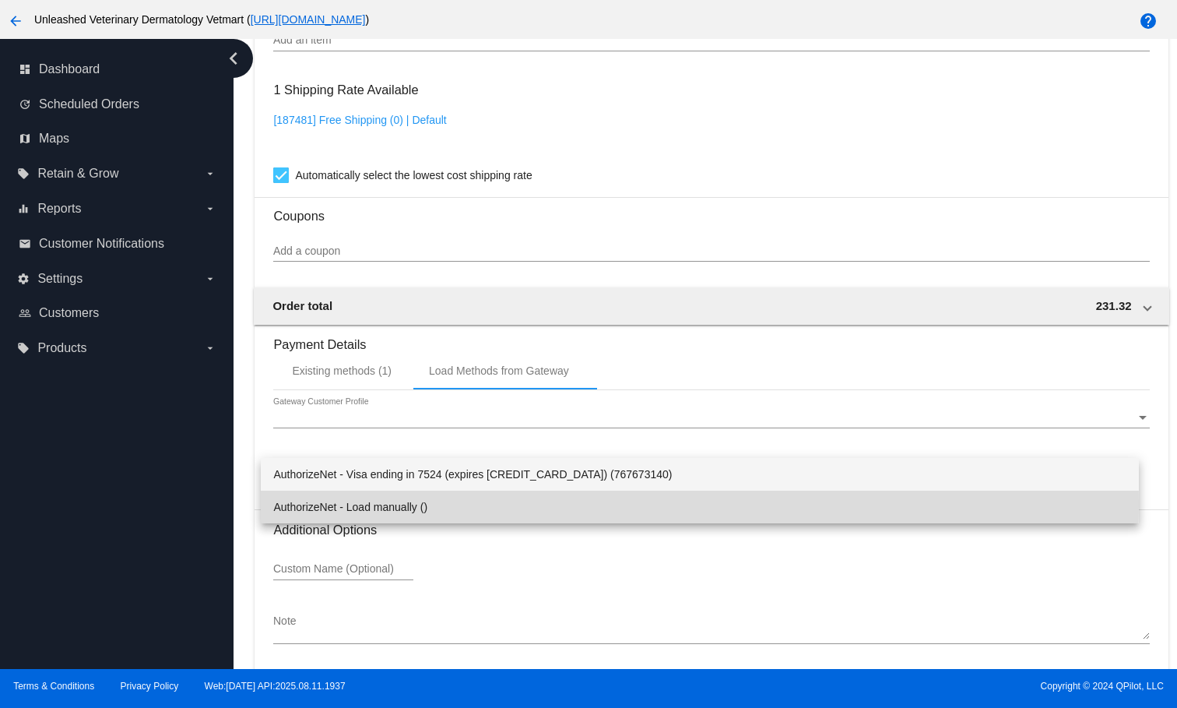
click at [389, 504] on span "AuthorizeNet - Load manually ()" at bounding box center [699, 507] width 853 height 33
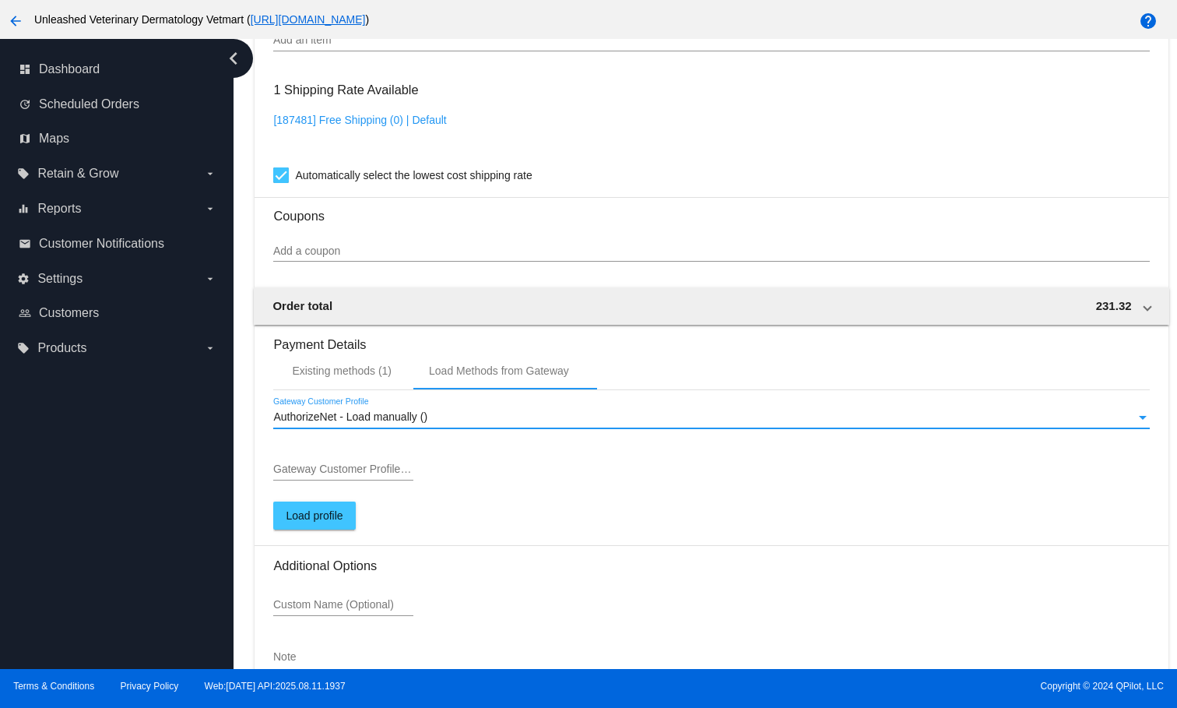
click at [374, 476] on input "Gateway Customer Profile ID" at bounding box center [343, 469] width 140 height 12
click at [402, 423] on span "AuthorizeNet - Load manually ()" at bounding box center [350, 416] width 154 height 12
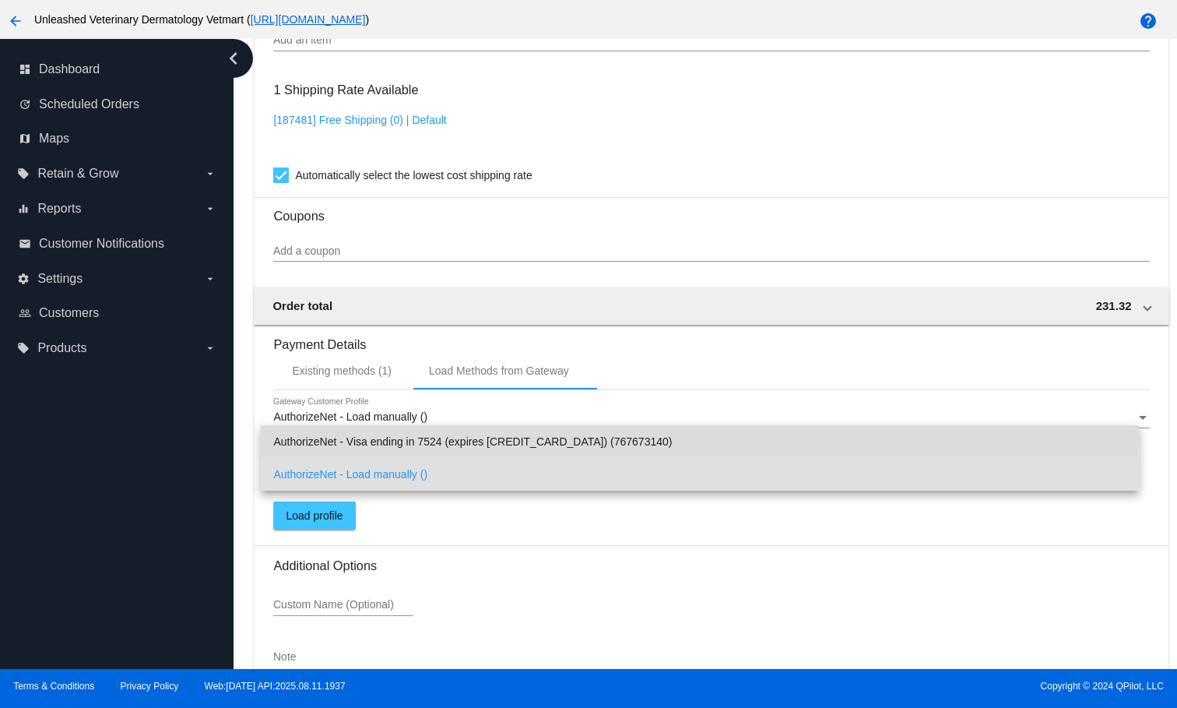
click at [395, 431] on span "AuthorizeNet - Visa ending in 7524 (expires [CREDIT_CARD_DATA]) (767673140)" at bounding box center [699, 441] width 853 height 33
type input "767673140"
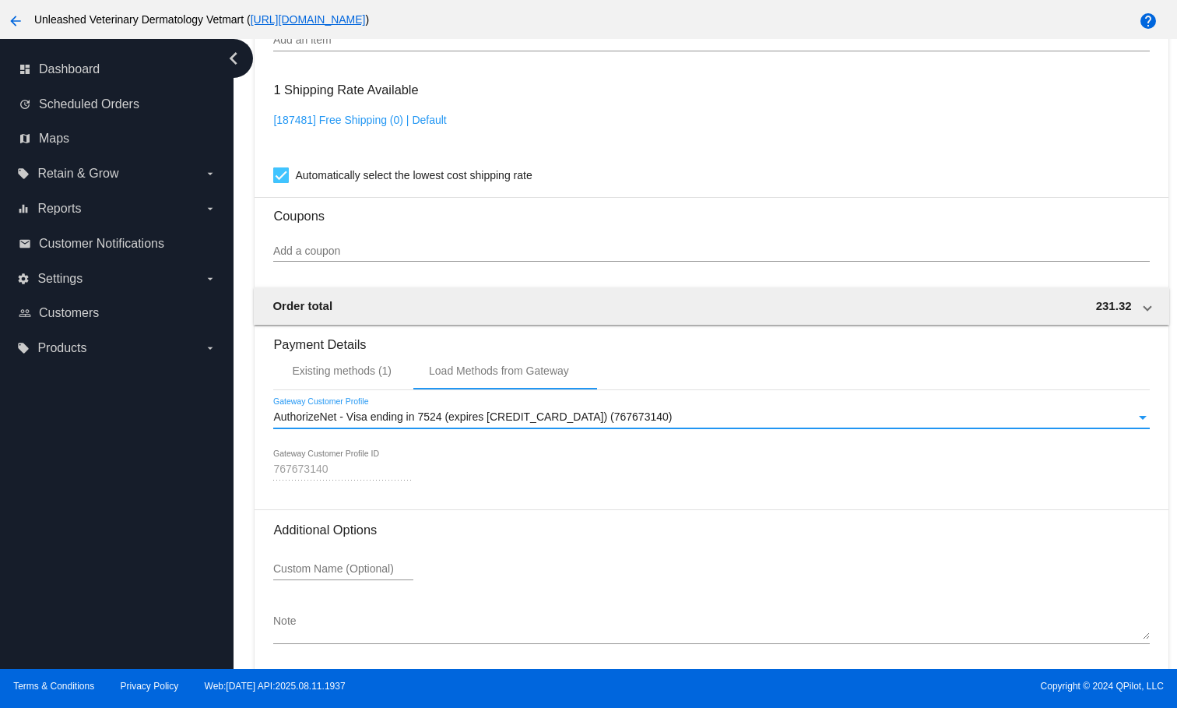
scroll to position [1441, 0]
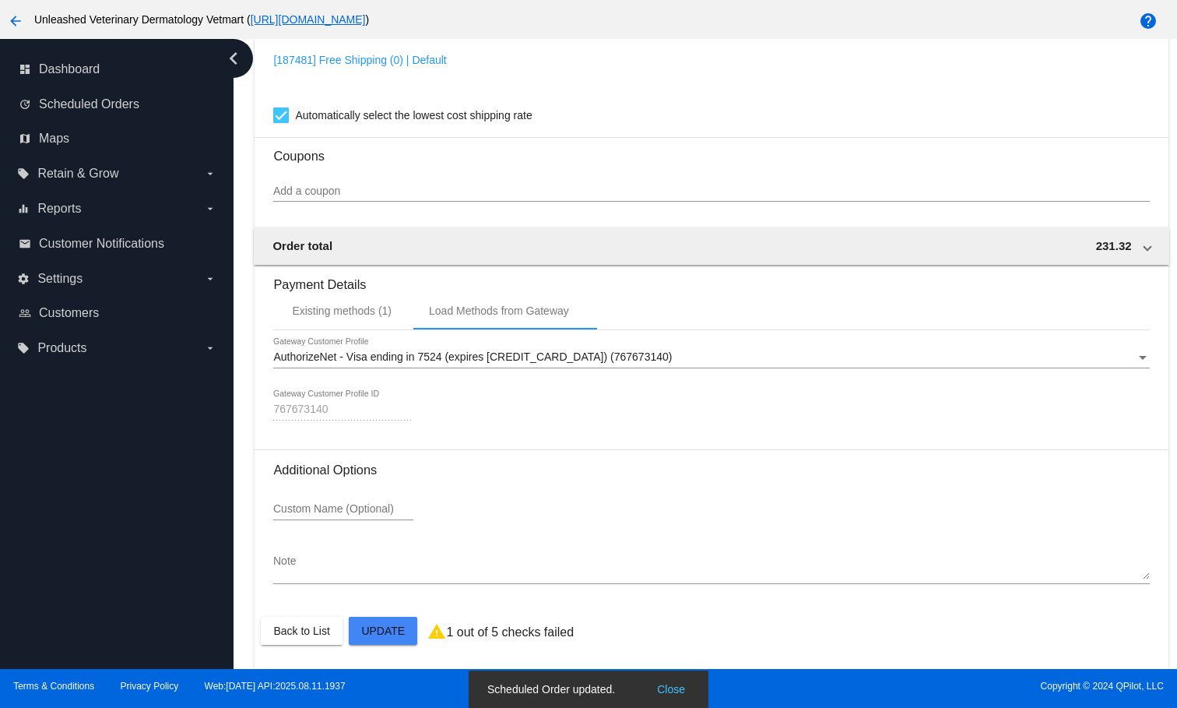
click at [670, 685] on button "Close" at bounding box center [671, 689] width 37 height 16
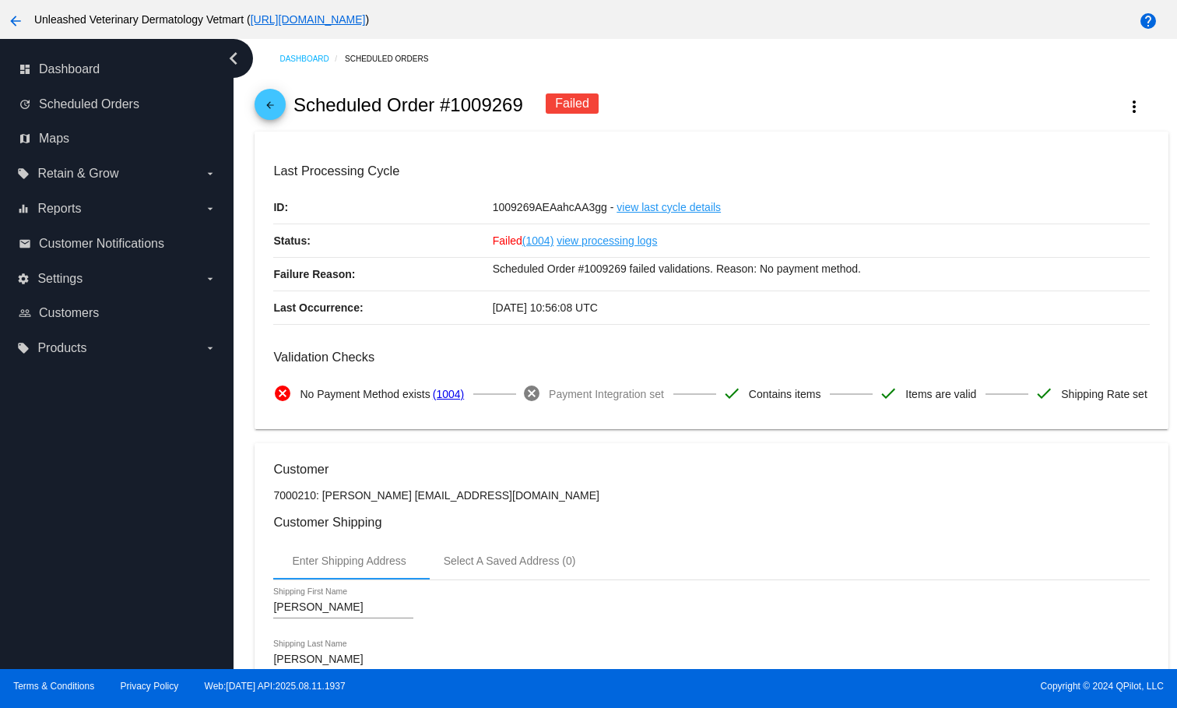
scroll to position [0, 0]
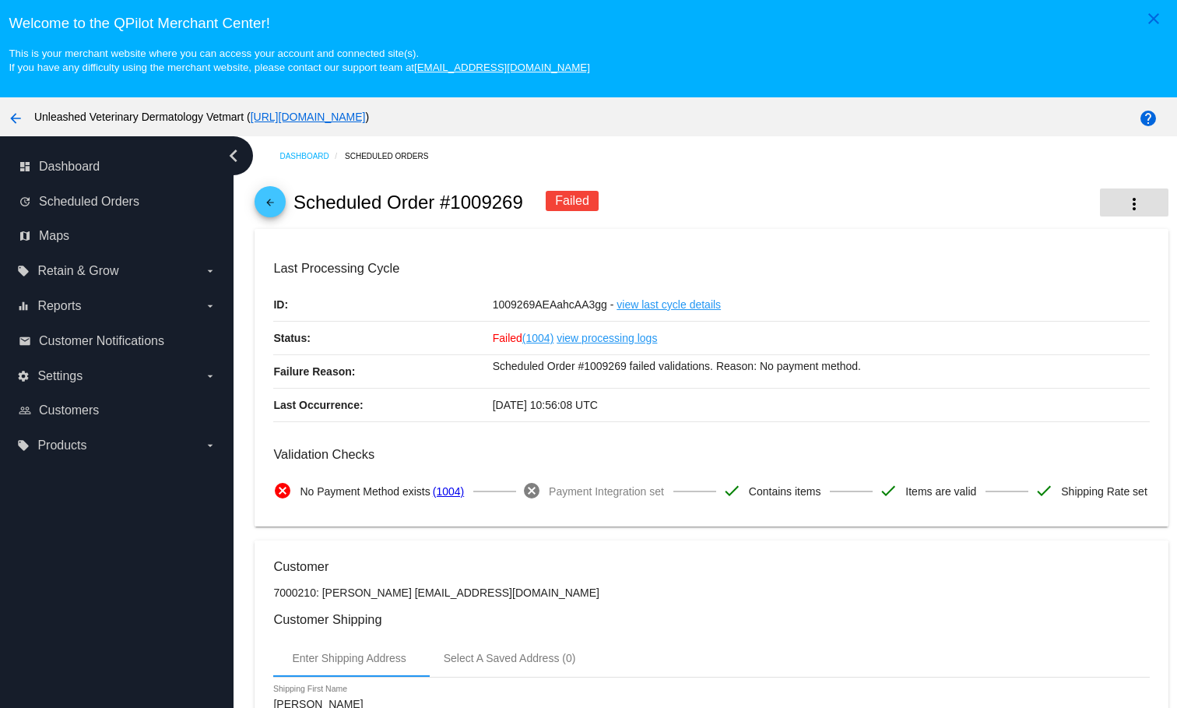
click at [1125, 206] on mat-icon "more_vert" at bounding box center [1134, 204] width 19 height 19
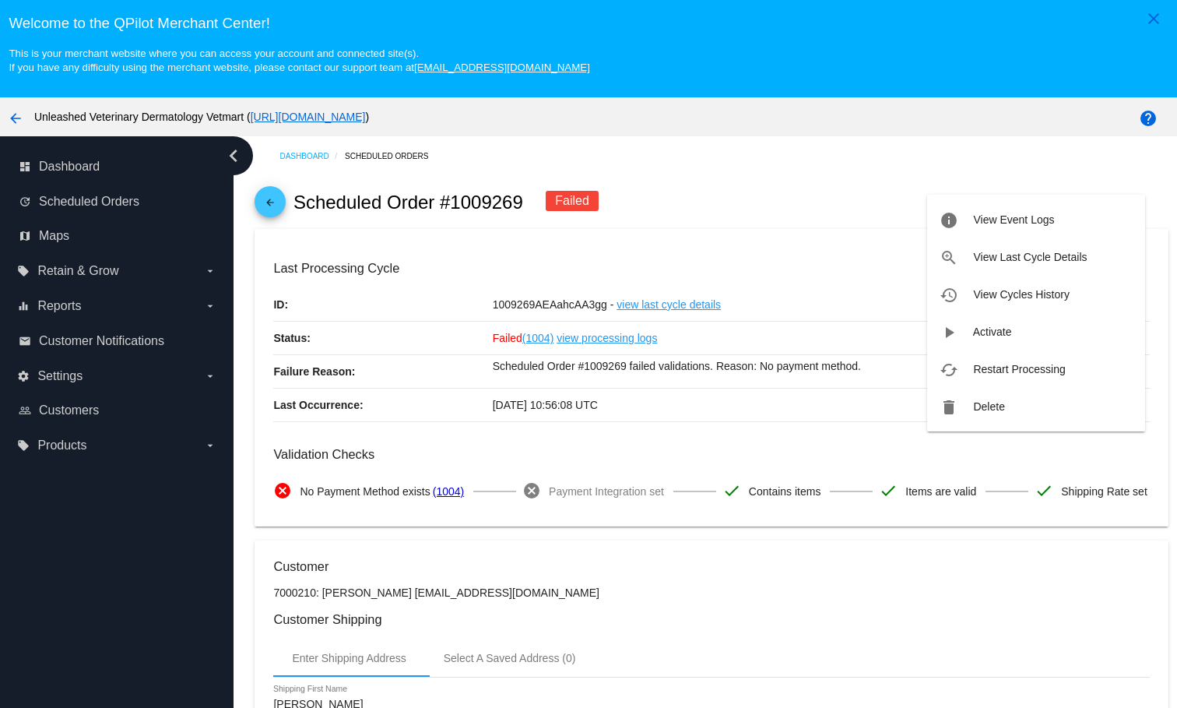
click at [889, 222] on div at bounding box center [588, 354] width 1177 height 708
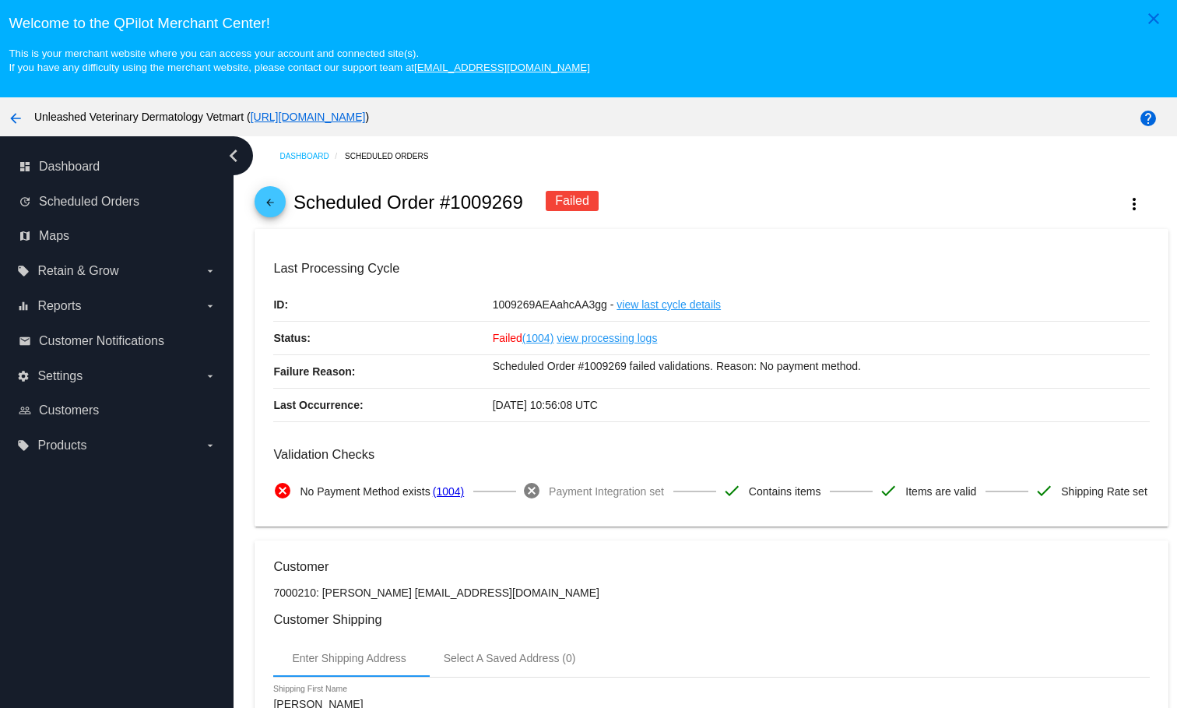
click at [1100, 188] on button "more_vert" at bounding box center [1134, 202] width 69 height 28
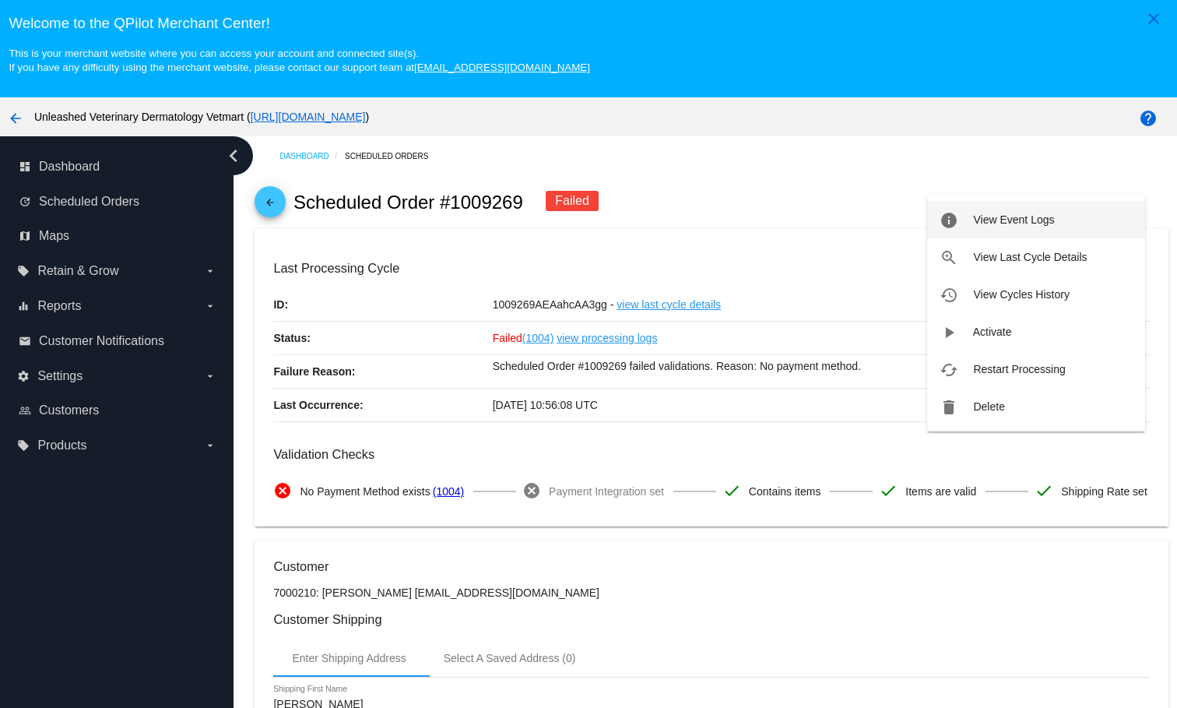
click at [709, 541] on div at bounding box center [588, 354] width 1177 height 708
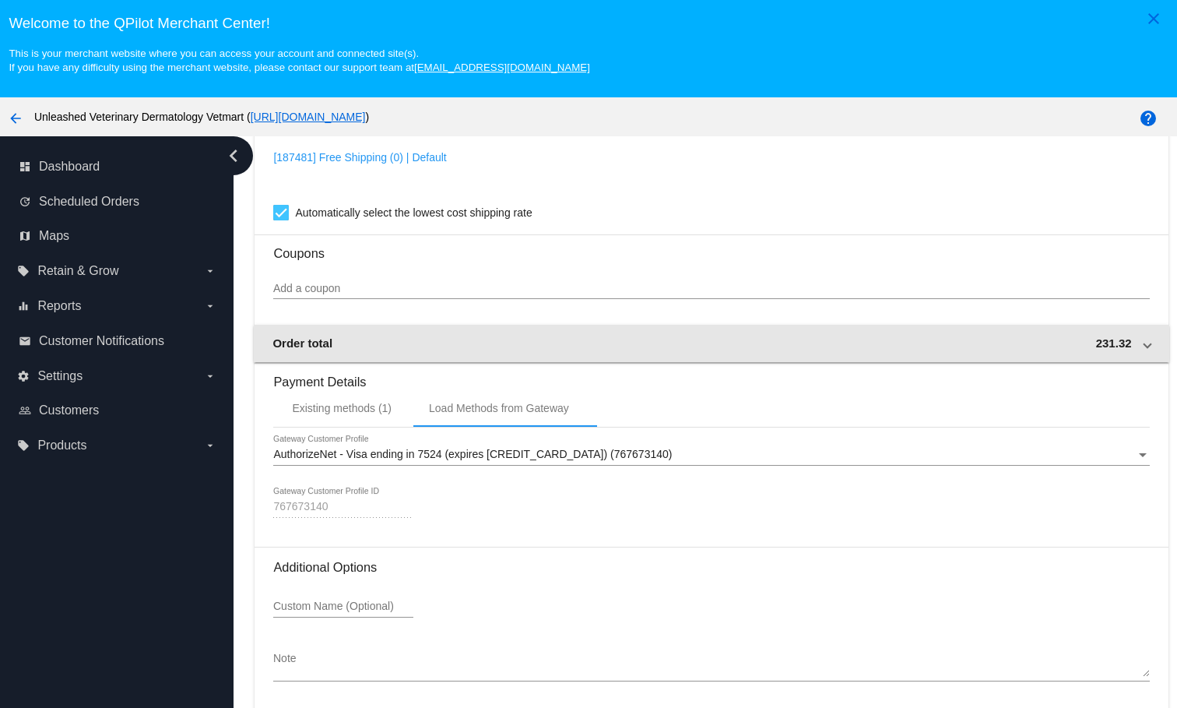
scroll to position [1441, 0]
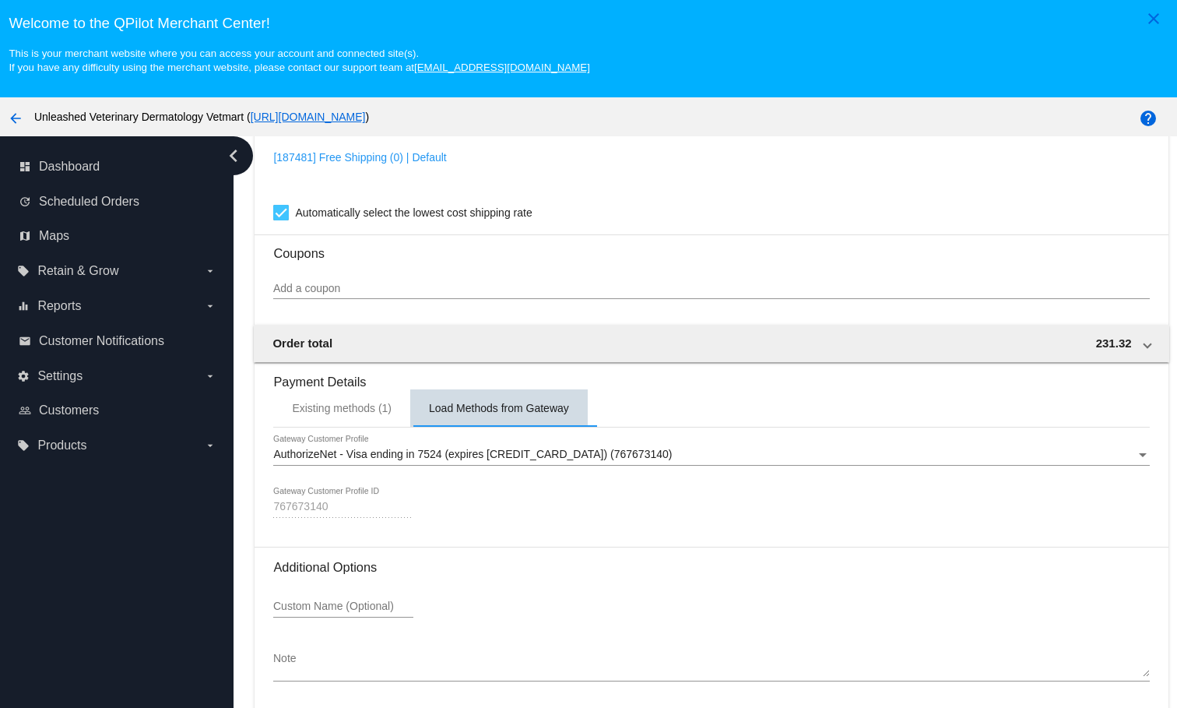
click at [531, 414] on div "Load Methods from Gateway" at bounding box center [499, 408] width 140 height 12
click at [536, 459] on span "AuthorizeNet - Visa ending in 7524 (expires [CREDIT_CARD_DATA]) (767673140)" at bounding box center [472, 454] width 399 height 12
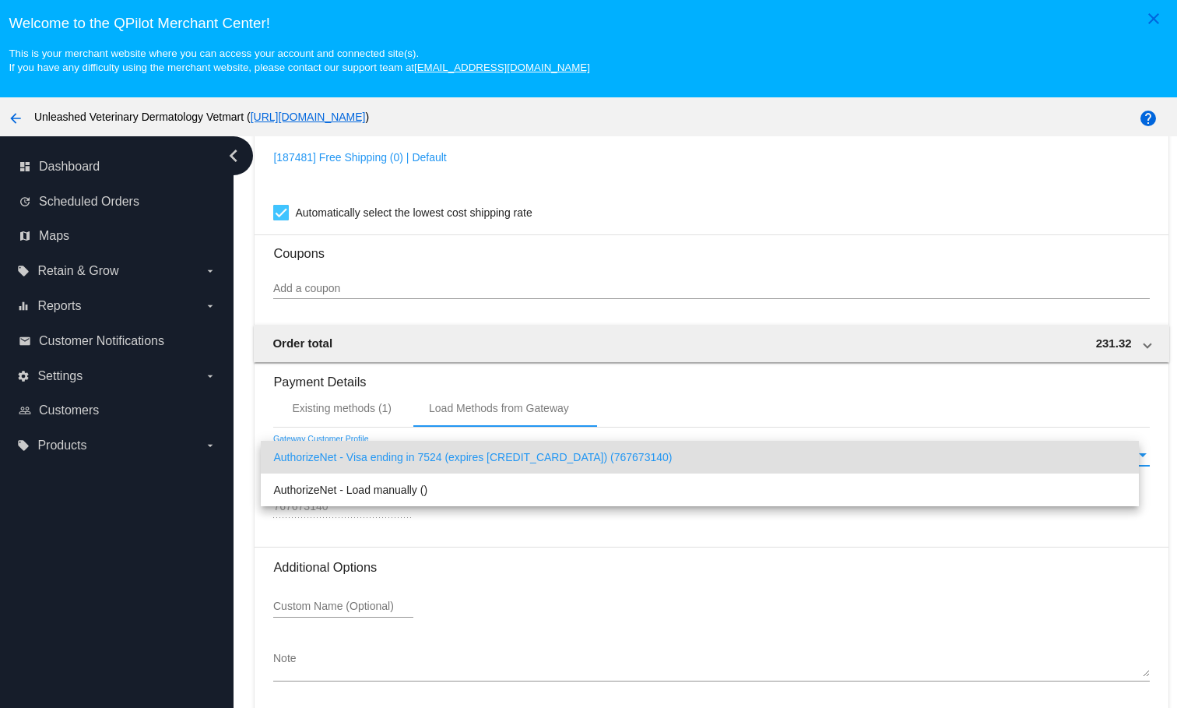
click at [581, 431] on div at bounding box center [588, 354] width 1177 height 708
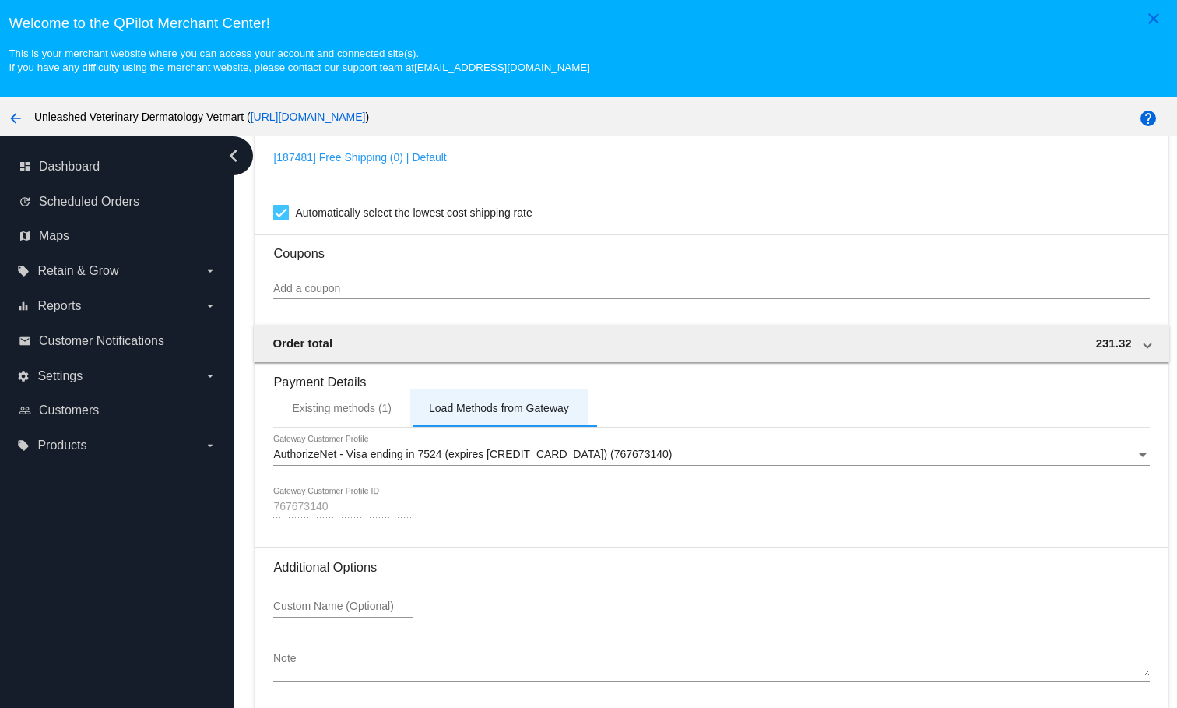
click at [473, 414] on div "Load Methods from Gateway" at bounding box center [499, 408] width 140 height 12
click at [370, 420] on div "Existing methods (1)" at bounding box center [341, 407] width 137 height 37
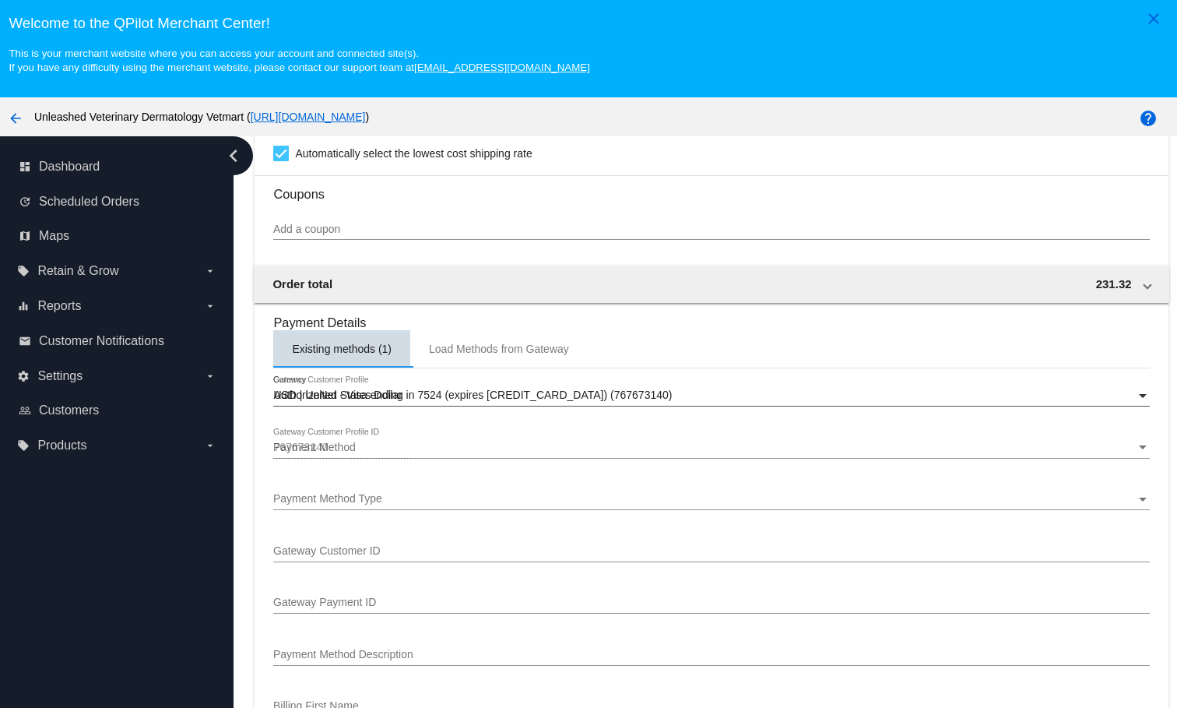
scroll to position [1322, 0]
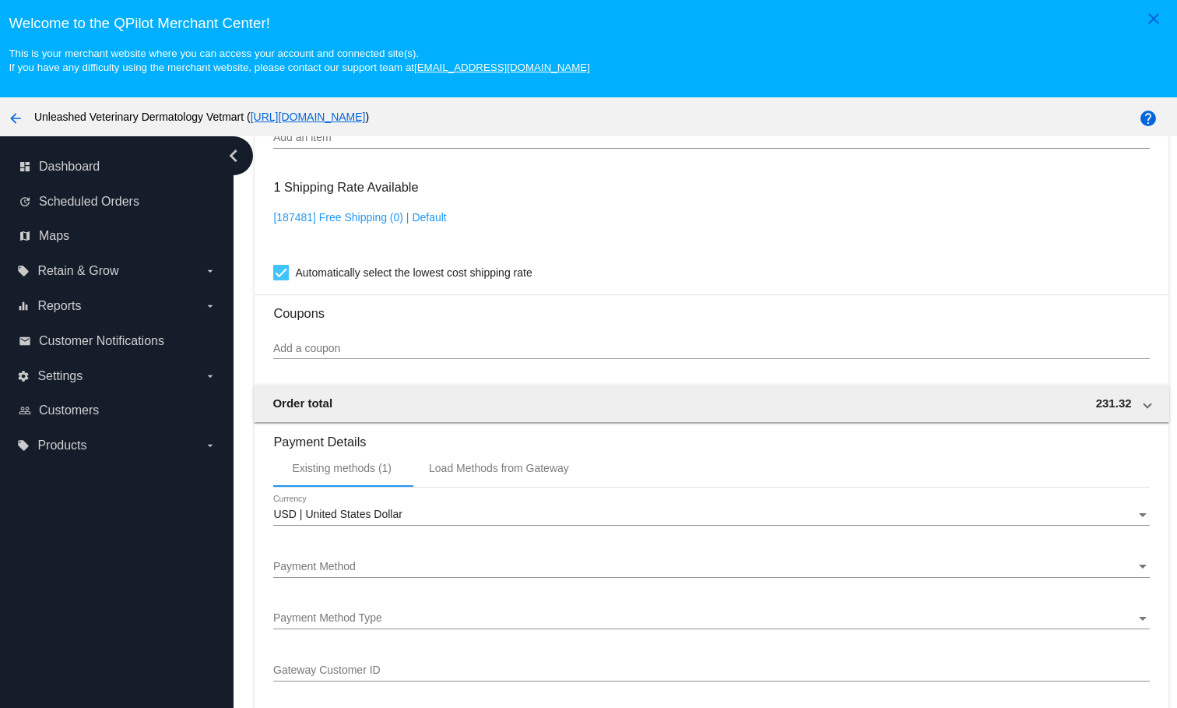
click at [410, 573] on div "Payment Method" at bounding box center [704, 567] width 862 height 12
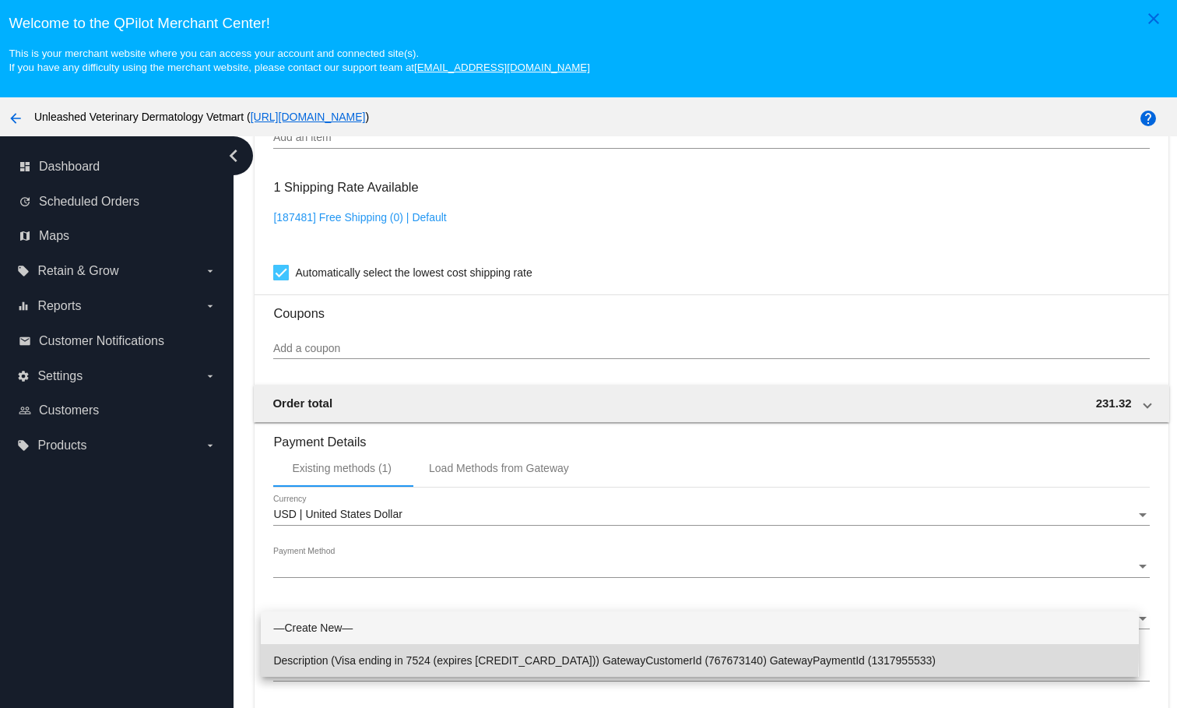
click at [431, 651] on span "Description (Visa ending in 7524 (expires [CREDIT_CARD_DATA])) GatewayCustomerI…" at bounding box center [699, 660] width 853 height 33
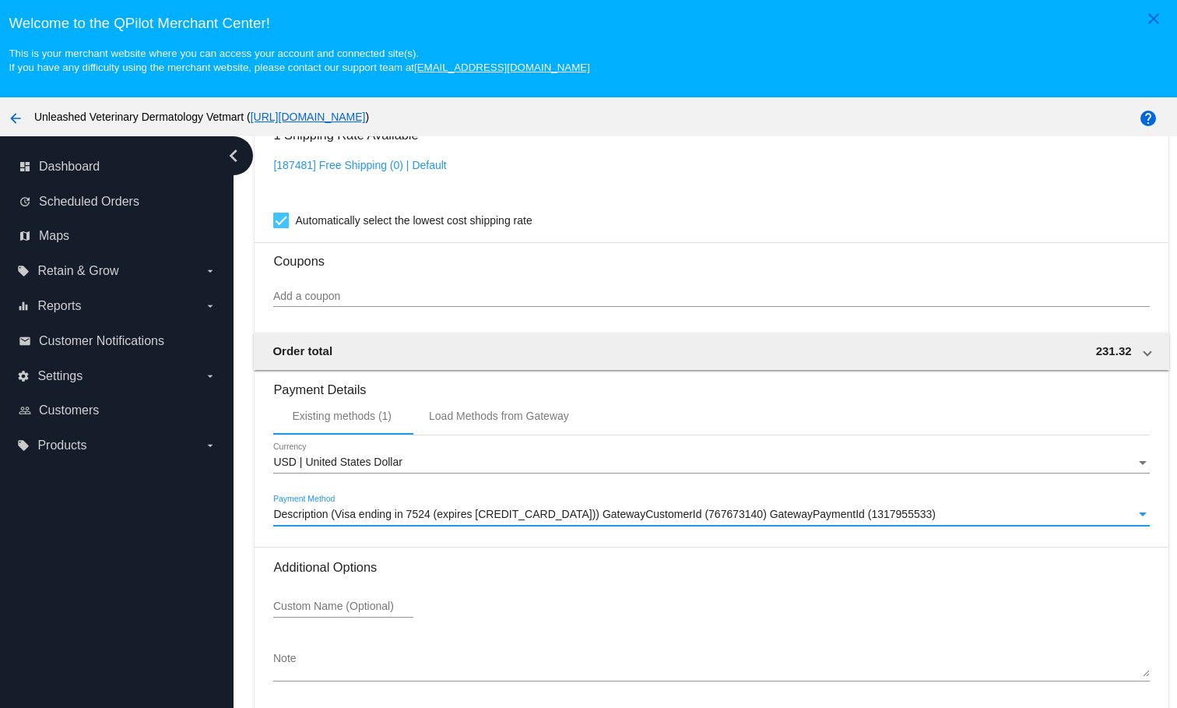
scroll to position [102, 0]
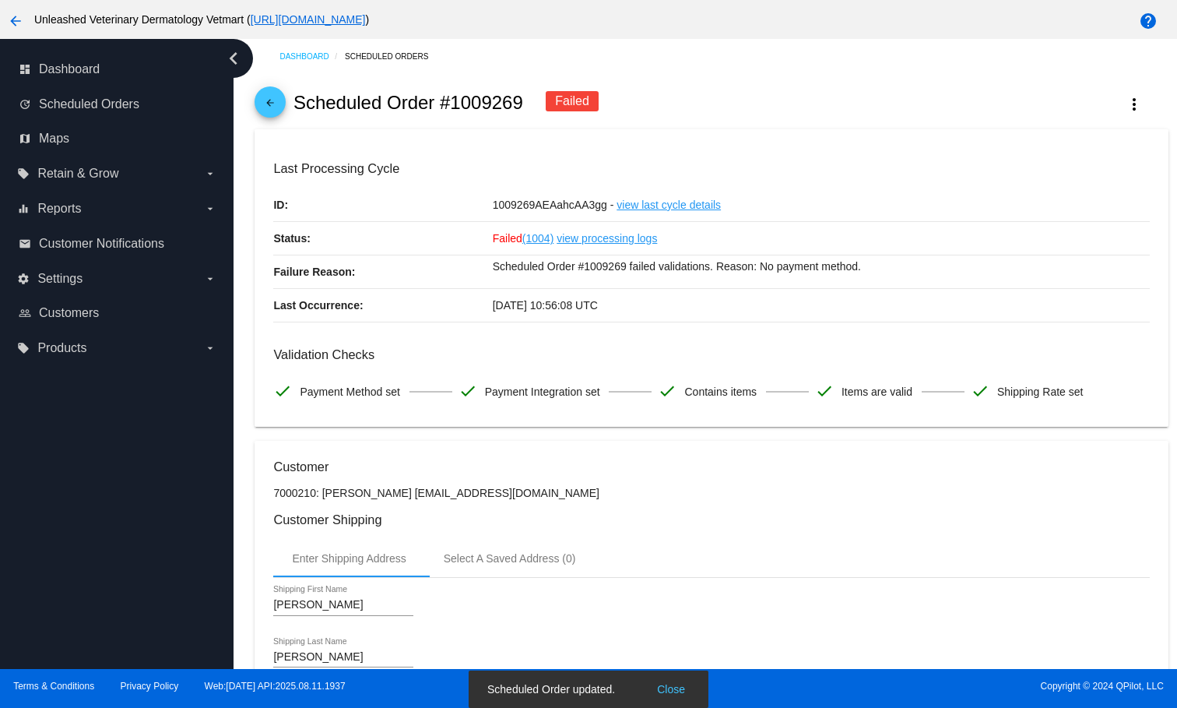
scroll to position [0, 0]
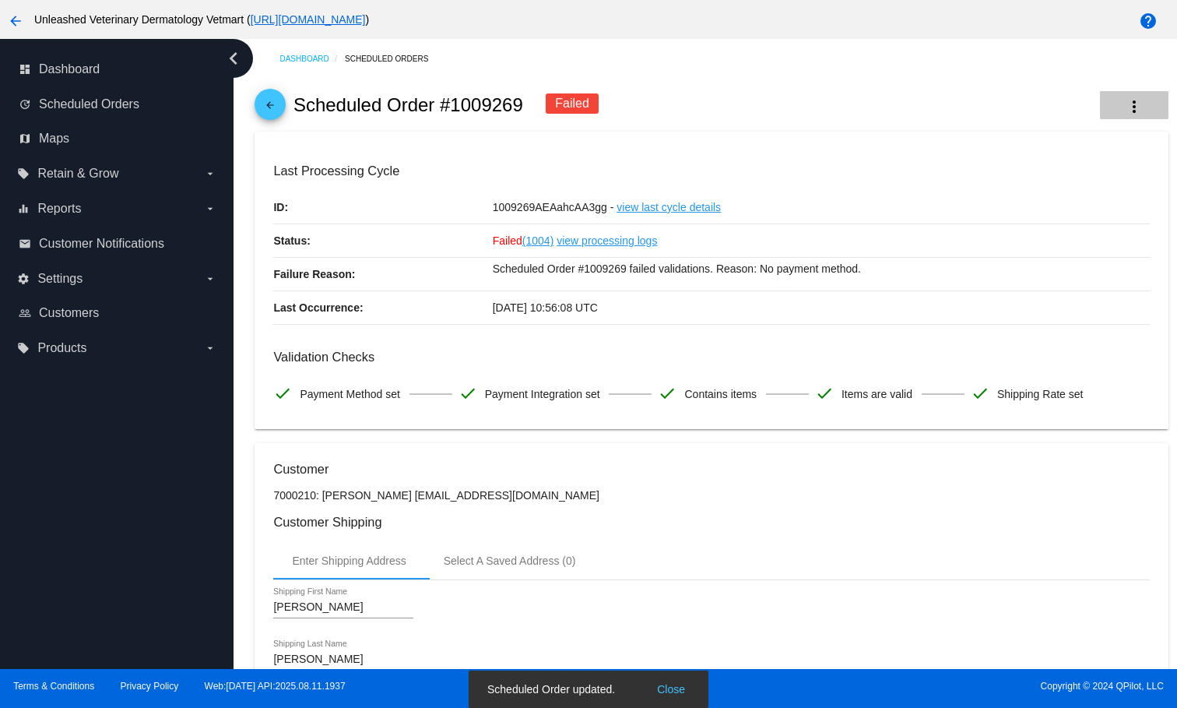
click at [1125, 102] on mat-icon "more_vert" at bounding box center [1134, 106] width 19 height 19
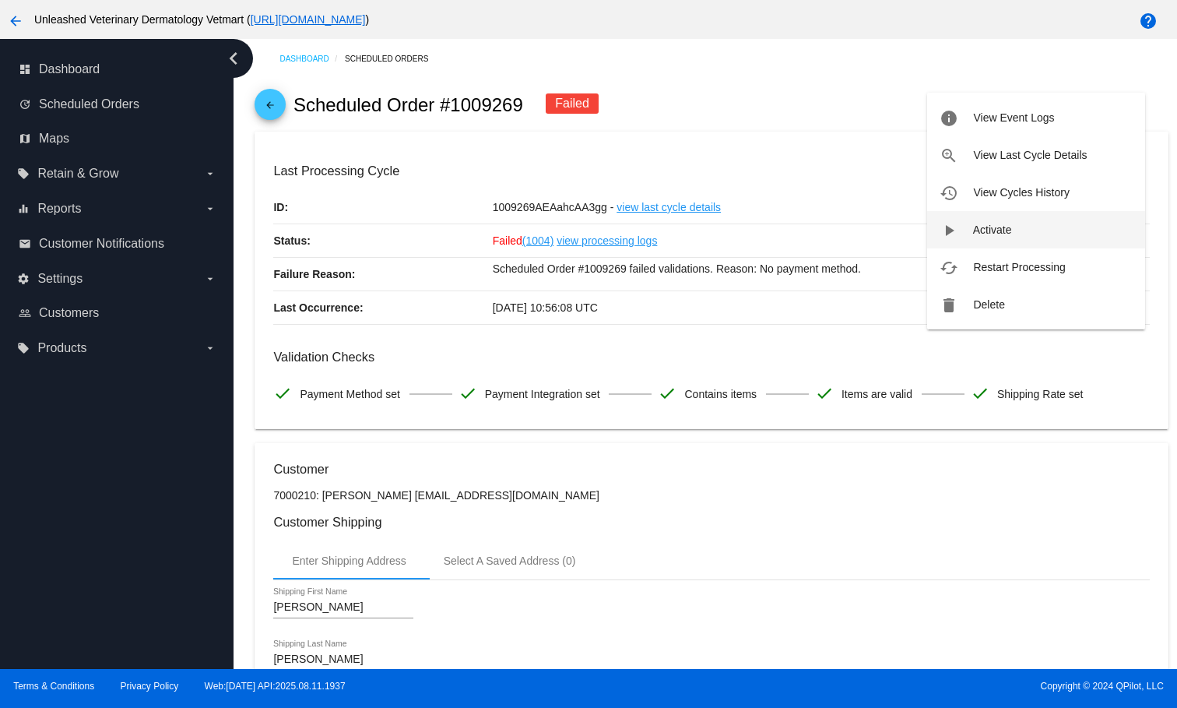
click at [1001, 238] on button "play_arrow Activate" at bounding box center [1036, 229] width 218 height 37
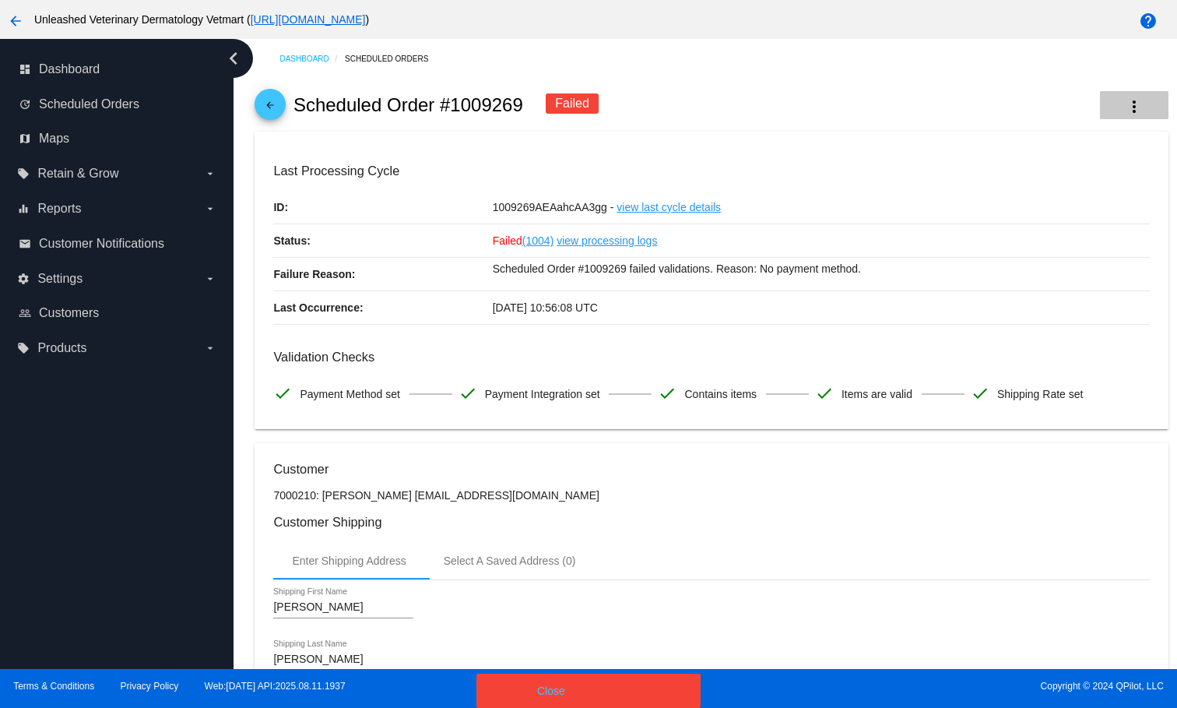
click at [1121, 97] on button "more_vert" at bounding box center [1134, 105] width 69 height 28
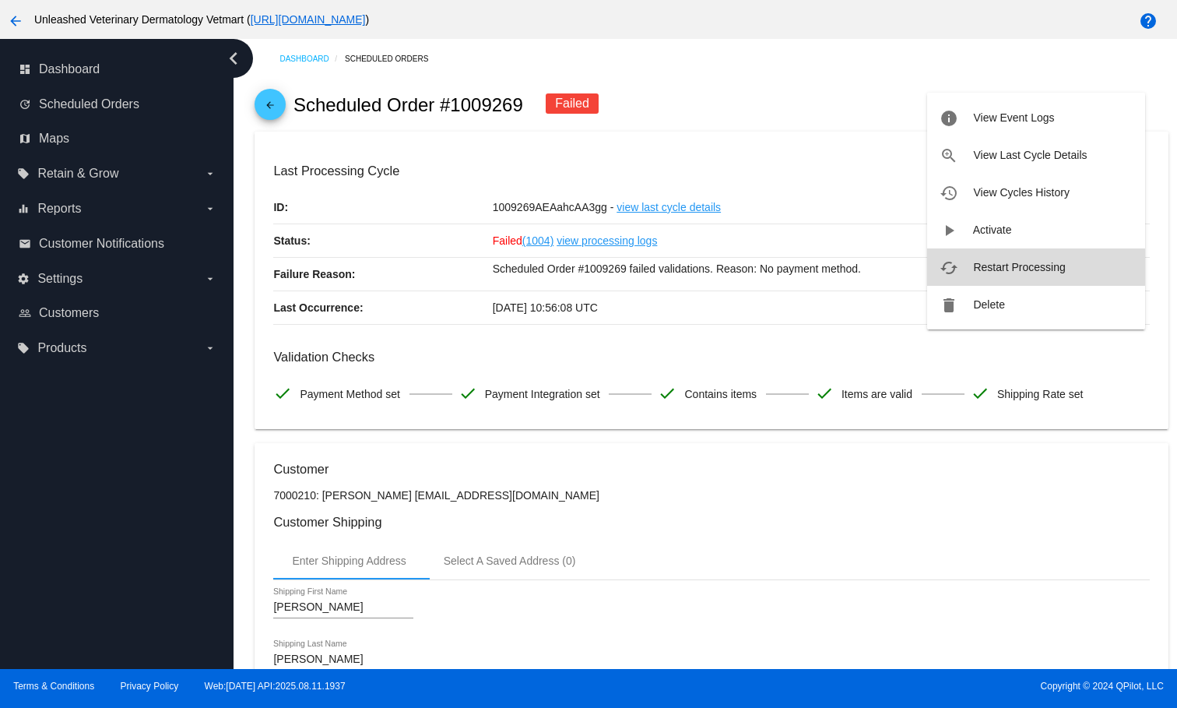
click at [1008, 264] on span "Restart Processing" at bounding box center [1019, 267] width 92 height 12
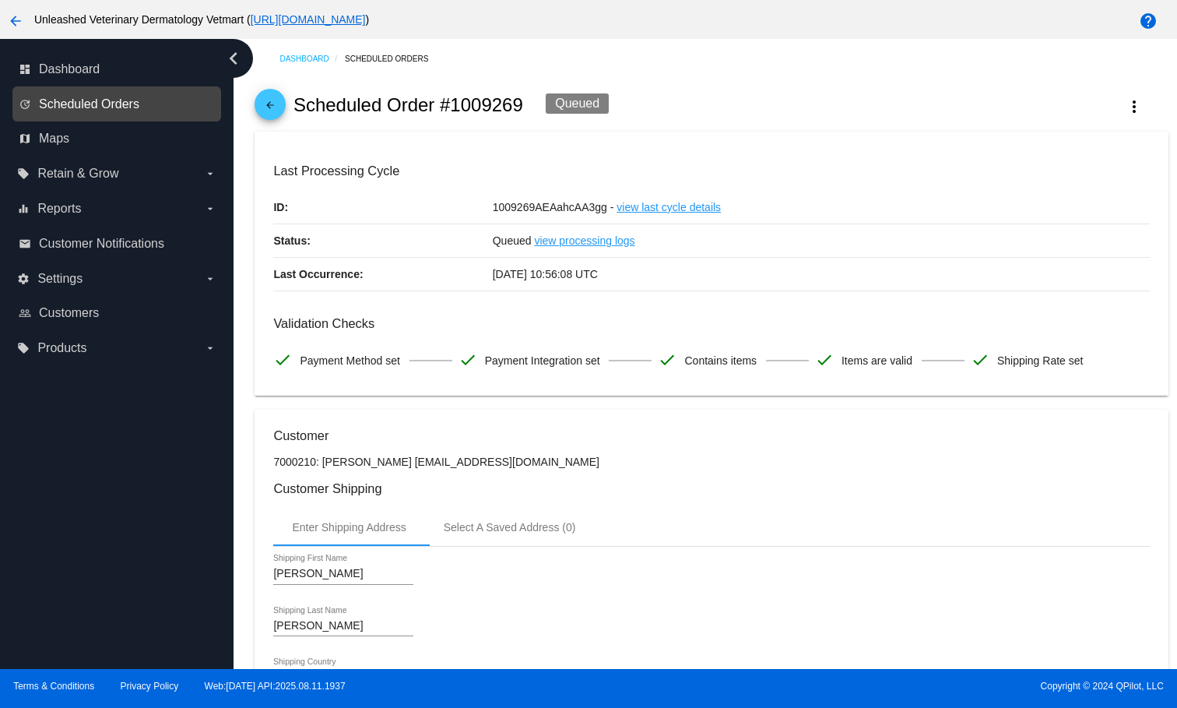
click at [121, 107] on span "Scheduled Orders" at bounding box center [89, 104] width 100 height 14
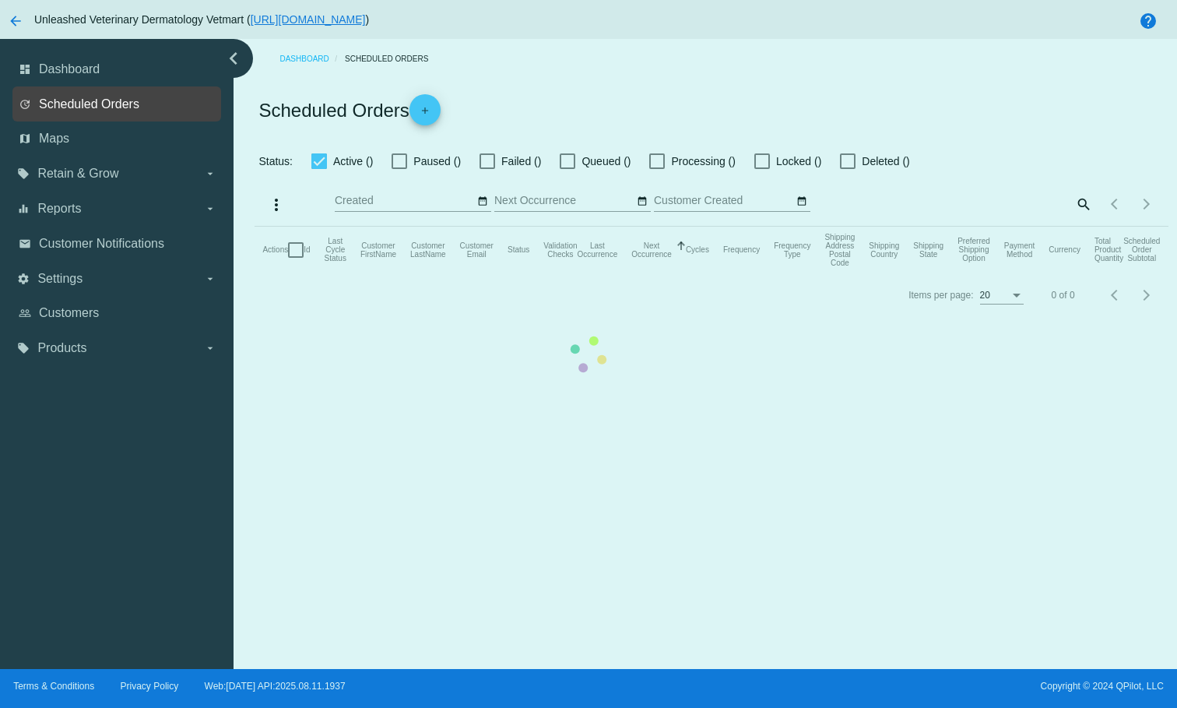
checkbox input "false"
checkbox input "true"
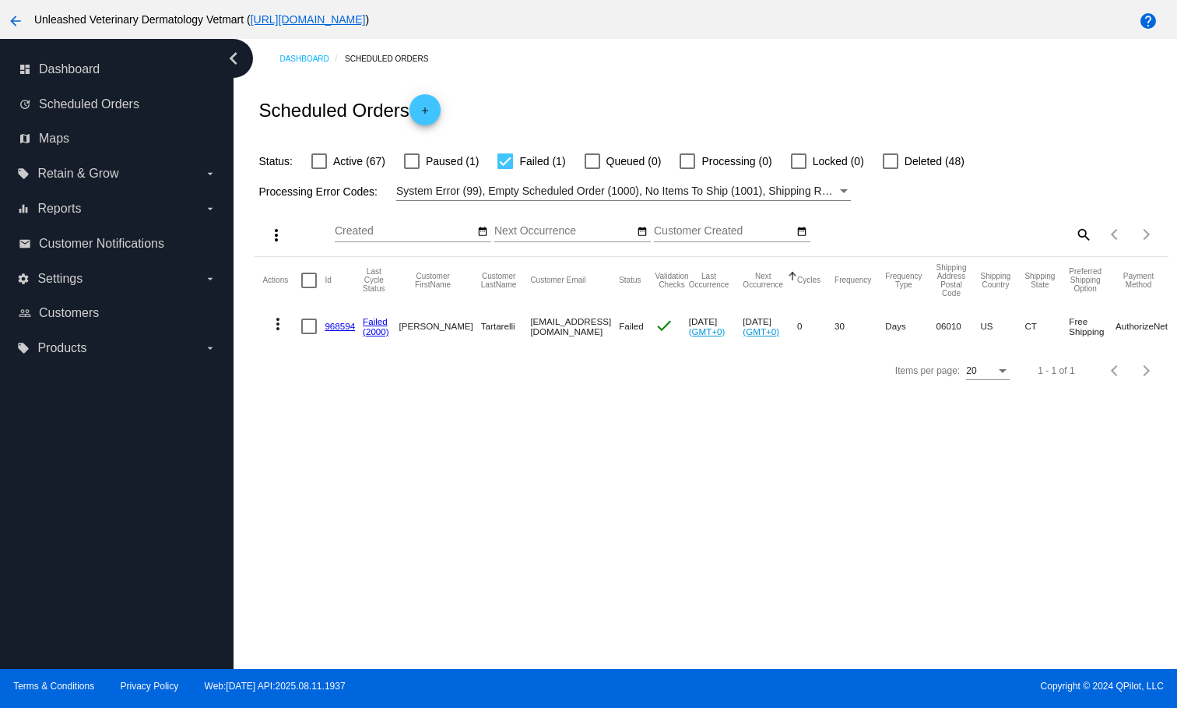
click at [346, 331] on link "968594" at bounding box center [340, 326] width 30 height 10
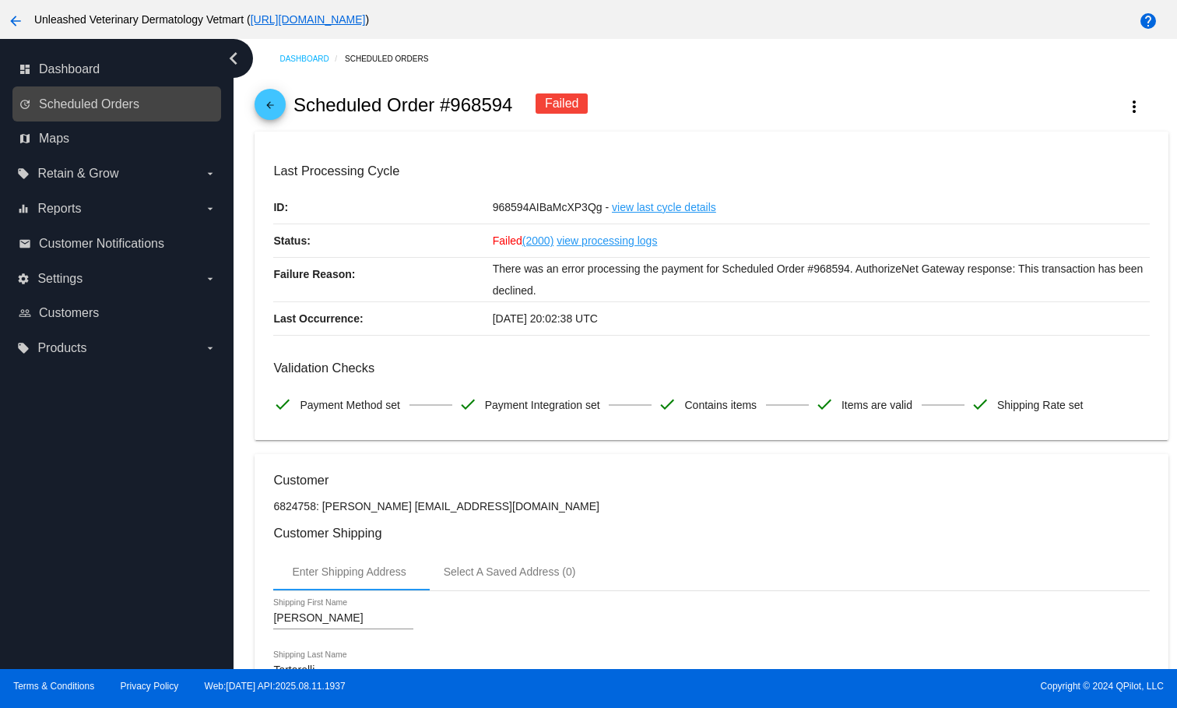
click at [139, 111] on link "update Scheduled Orders" at bounding box center [118, 104] width 198 height 25
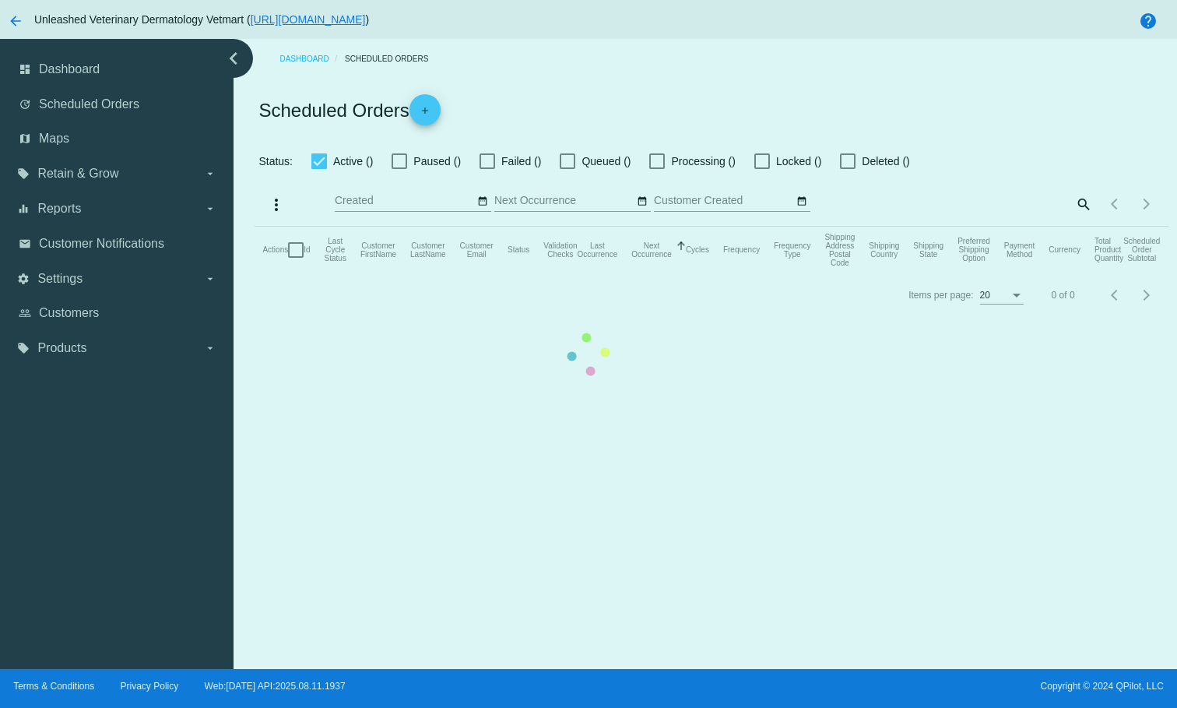
checkbox input "false"
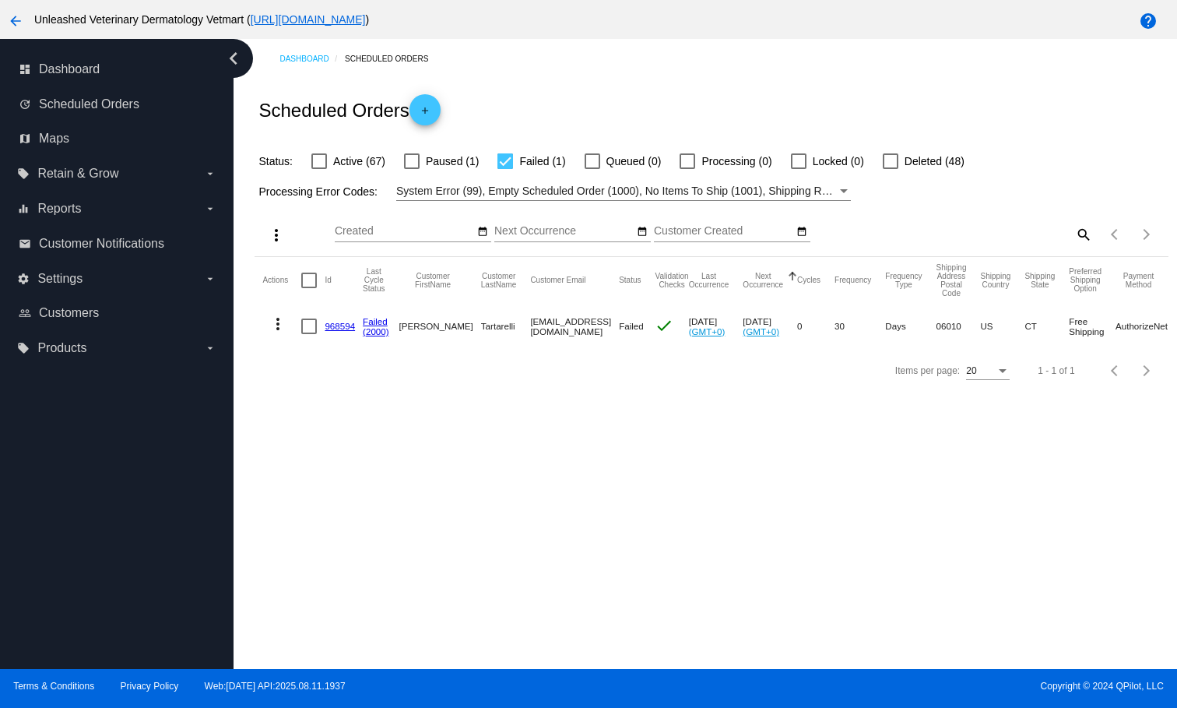
click at [507, 163] on div at bounding box center [506, 161] width 16 height 16
click at [505, 169] on input "Failed (1)" at bounding box center [505, 169] width 1 height 1
checkbox input "false"
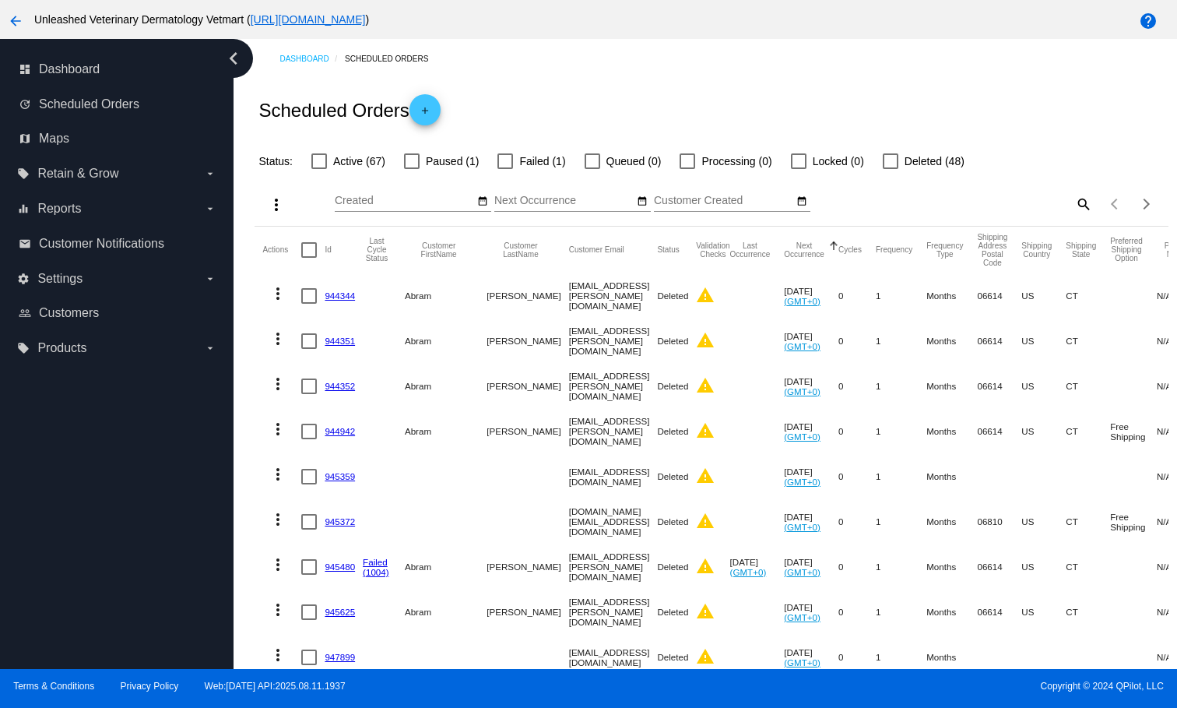
click at [328, 165] on label "Active (67)" at bounding box center [348, 161] width 74 height 19
click at [319, 169] on input "Active (67)" at bounding box center [318, 169] width 1 height 1
checkbox input "true"
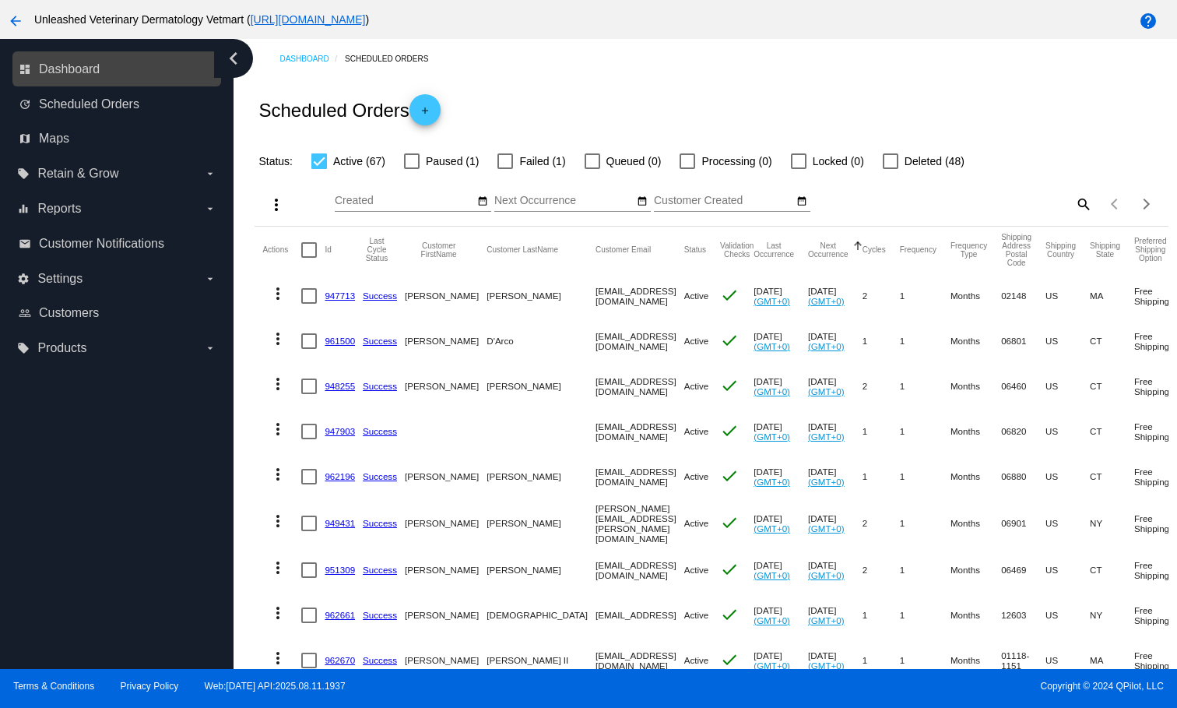
click at [88, 76] on link "dashboard Dashboard" at bounding box center [118, 69] width 198 height 25
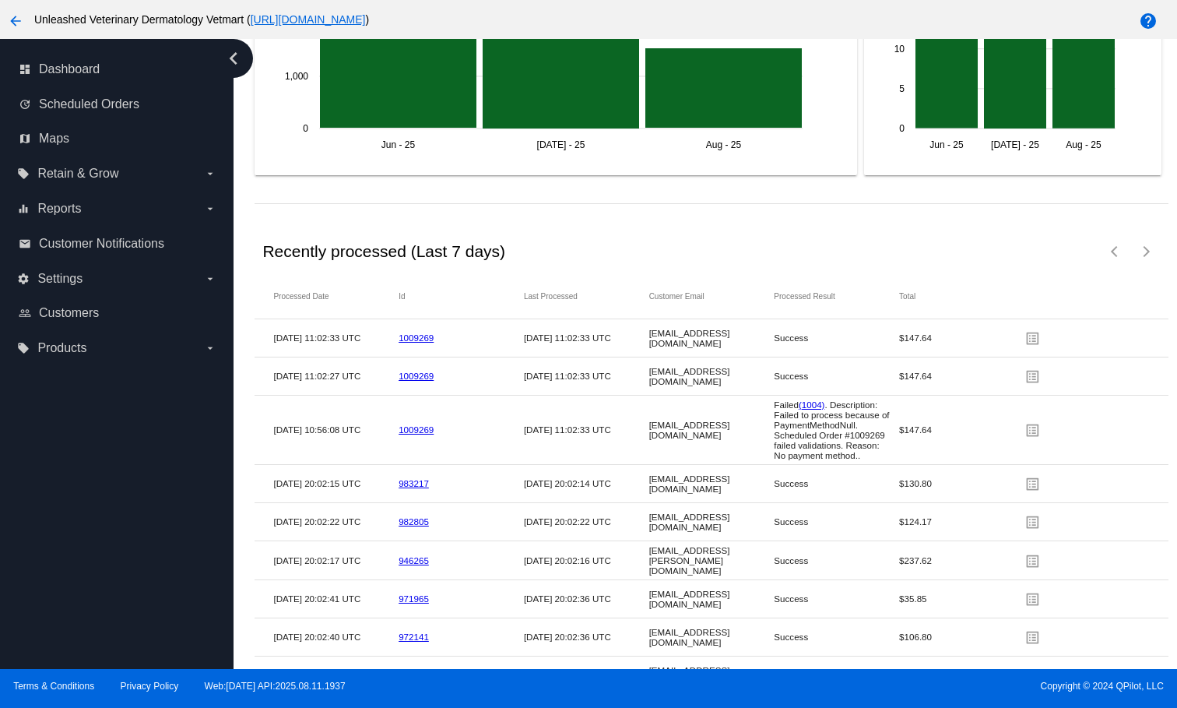
scroll to position [2476, 0]
